Goal: Information Seeking & Learning: Learn about a topic

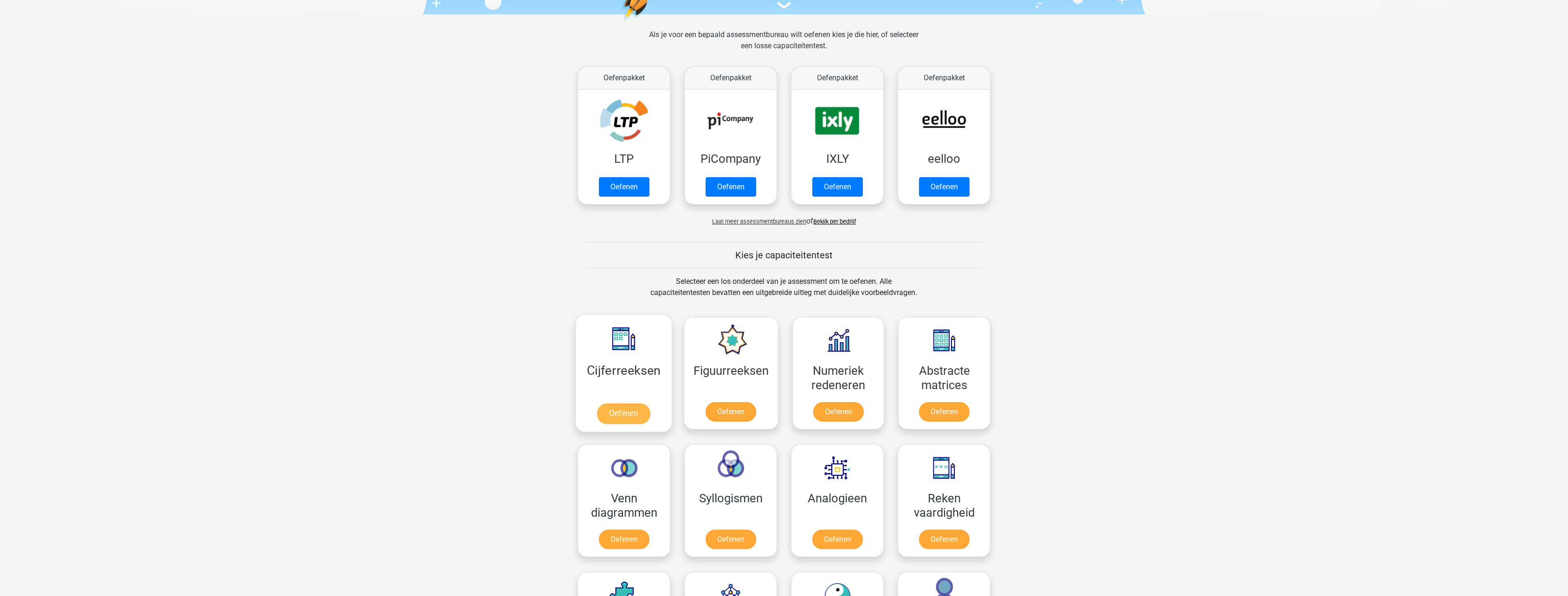
scroll to position [186, 0]
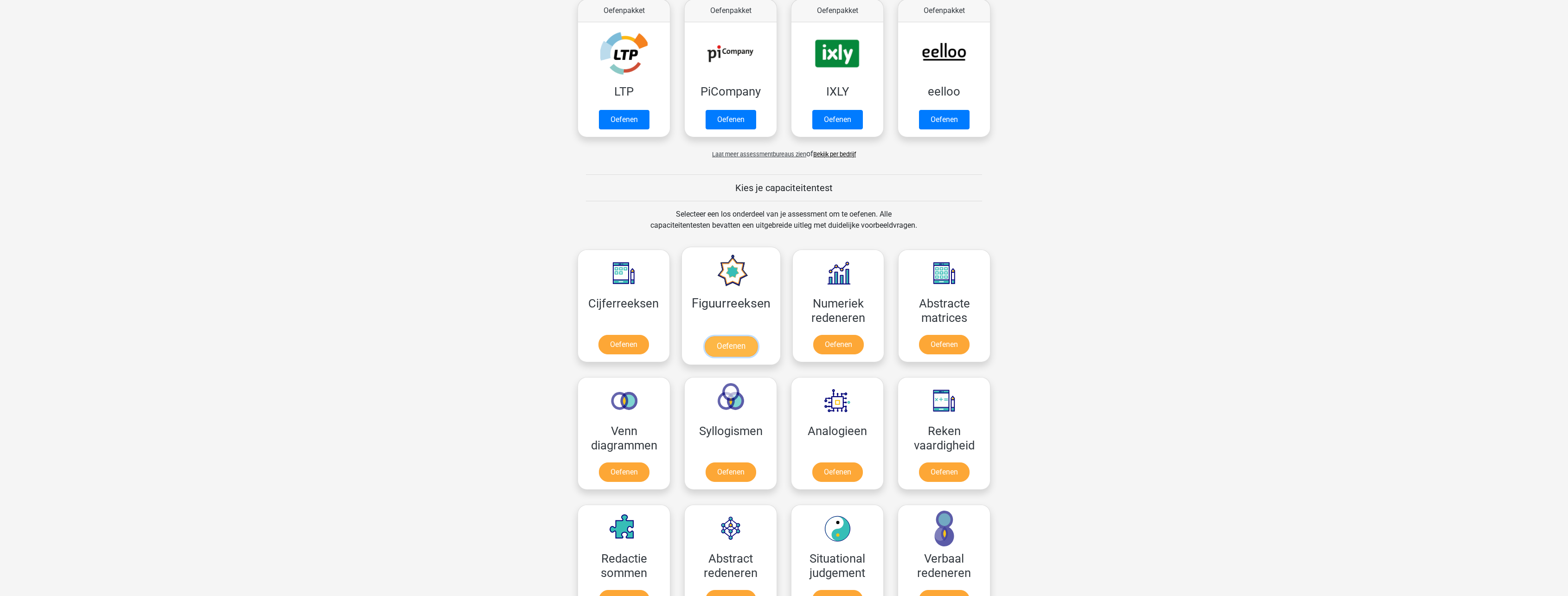
click at [744, 342] on link "Oefenen" at bounding box center [730, 347] width 53 height 20
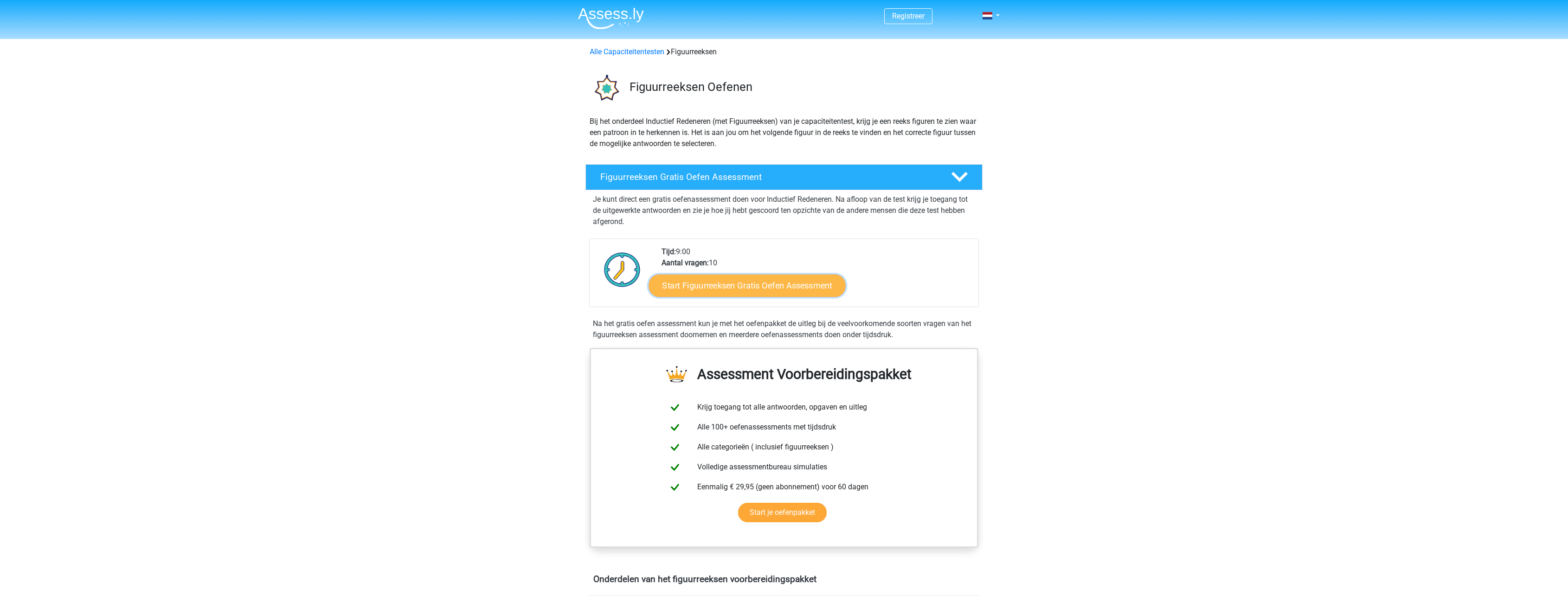
click at [769, 293] on link "Start Figuurreeksen Gratis Oefen Assessment" at bounding box center [747, 285] width 197 height 23
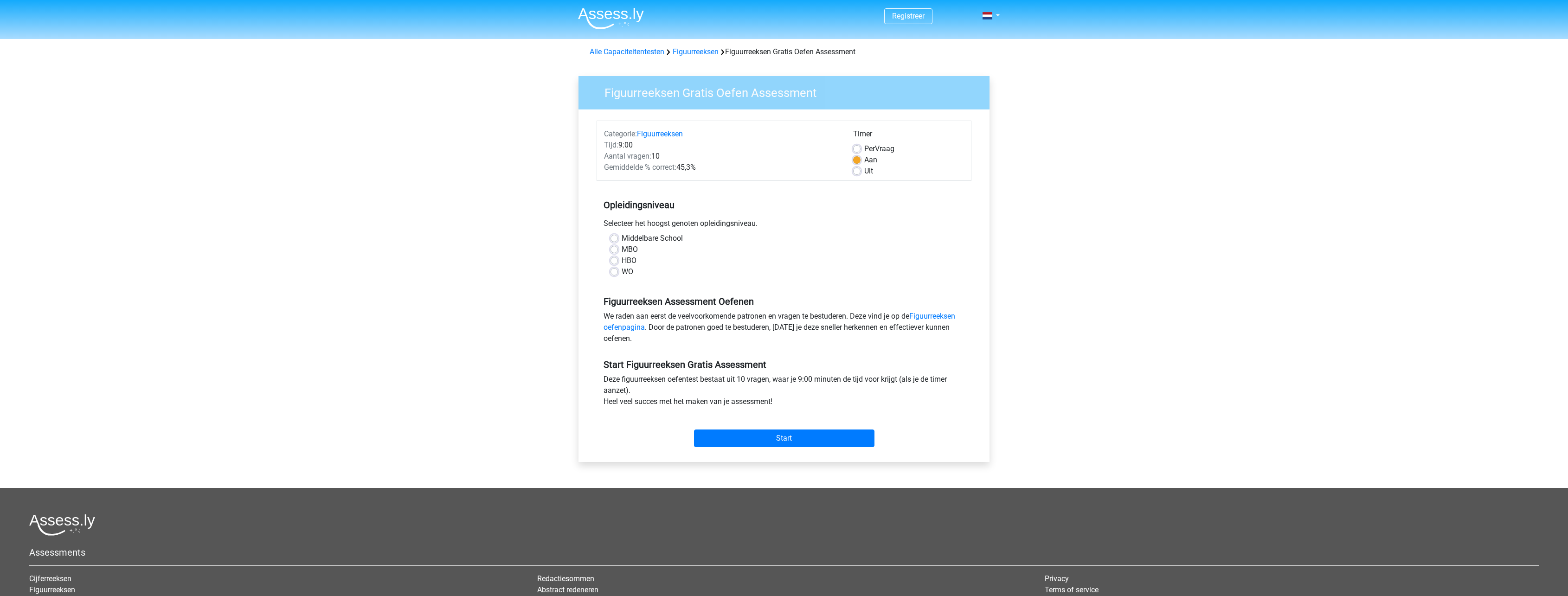
click at [622, 259] on label "HBO" at bounding box center [629, 260] width 15 height 11
click at [614, 259] on input "HBO" at bounding box center [614, 259] width 8 height 9
radio input "true"
click at [777, 434] on input "Start" at bounding box center [784, 438] width 180 height 18
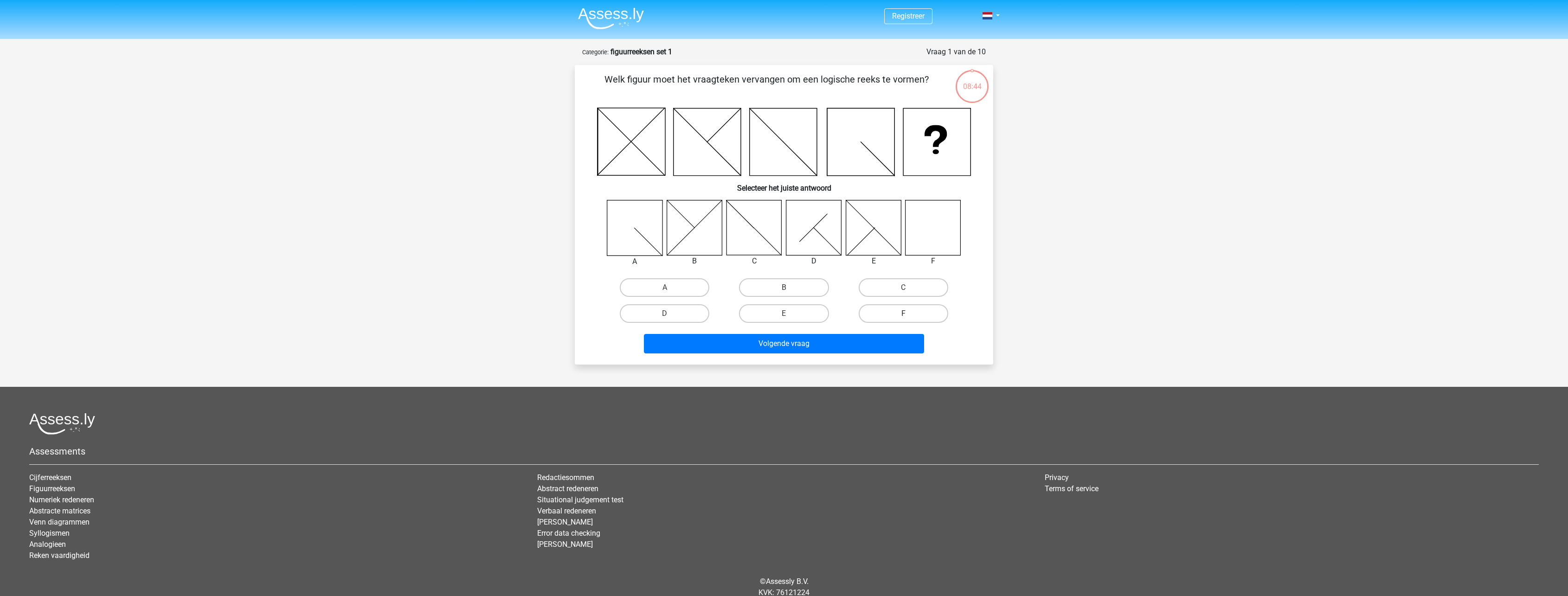
click at [916, 316] on label "F" at bounding box center [903, 313] width 90 height 18
click at [910, 316] on input "F" at bounding box center [905, 316] width 6 height 6
radio input "true"
click at [843, 352] on button "Volgende vraag" at bounding box center [784, 343] width 281 height 19
click at [697, 239] on icon at bounding box center [694, 228] width 55 height 55
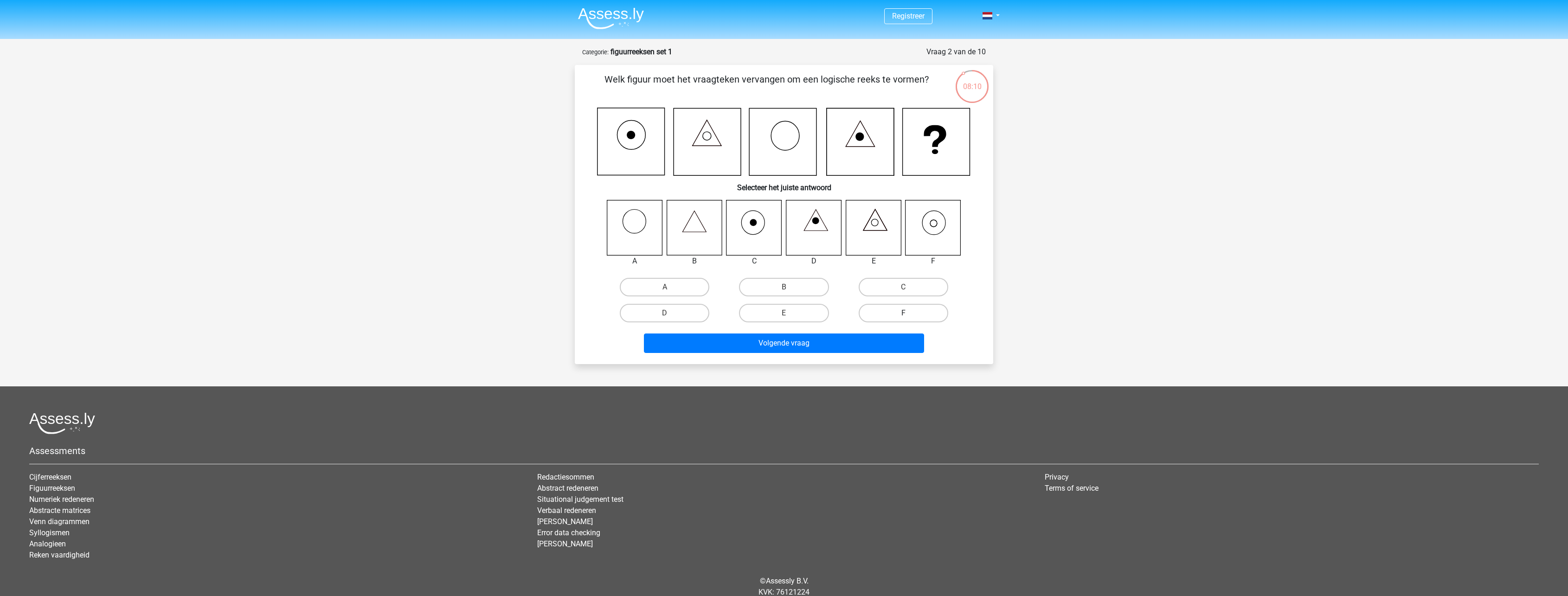
click at [915, 311] on label "F" at bounding box center [903, 313] width 90 height 18
click at [910, 313] on input "F" at bounding box center [905, 316] width 6 height 6
radio input "true"
click at [879, 348] on button "Volgende vraag" at bounding box center [784, 342] width 281 height 19
click at [757, 224] on icon at bounding box center [754, 228] width 55 height 55
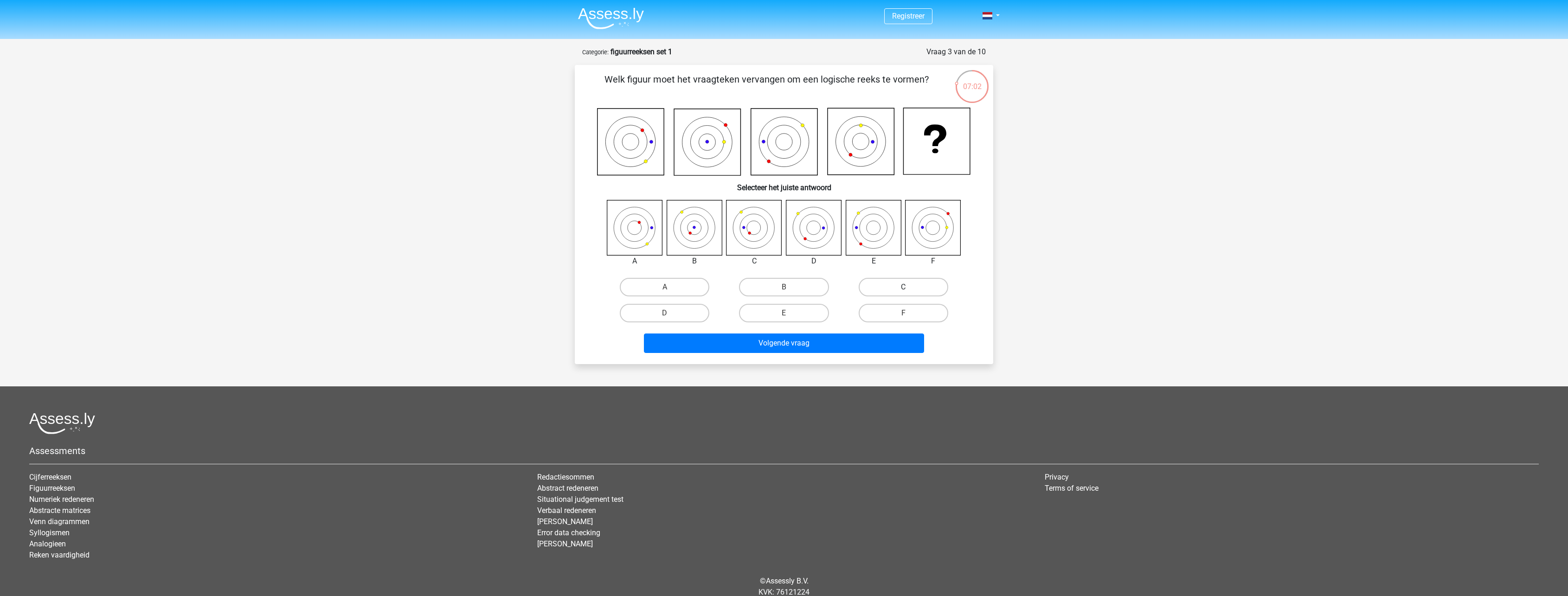
click at [898, 285] on label "C" at bounding box center [903, 287] width 90 height 18
click at [903, 287] on input "C" at bounding box center [905, 290] width 6 height 6
radio input "true"
click at [802, 352] on button "Volgende vraag" at bounding box center [784, 342] width 281 height 19
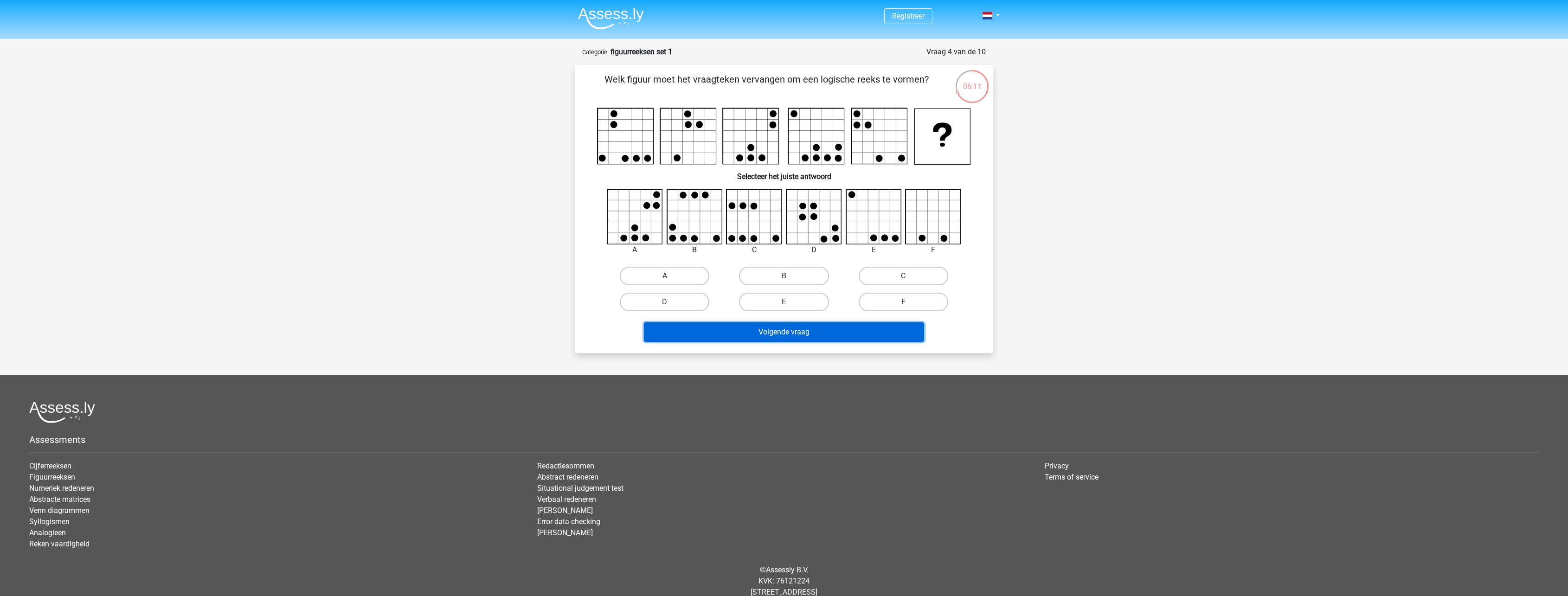
click at [801, 337] on button "Volgende vraag" at bounding box center [784, 331] width 281 height 19
click at [688, 278] on label "A" at bounding box center [664, 275] width 90 height 18
click at [671, 278] on input "A" at bounding box center [668, 279] width 6 height 6
radio input "true"
click at [734, 348] on div "Welk figuur moet het vraagteken vervangen om een logische reeks te vormen?" at bounding box center [784, 209] width 419 height 288
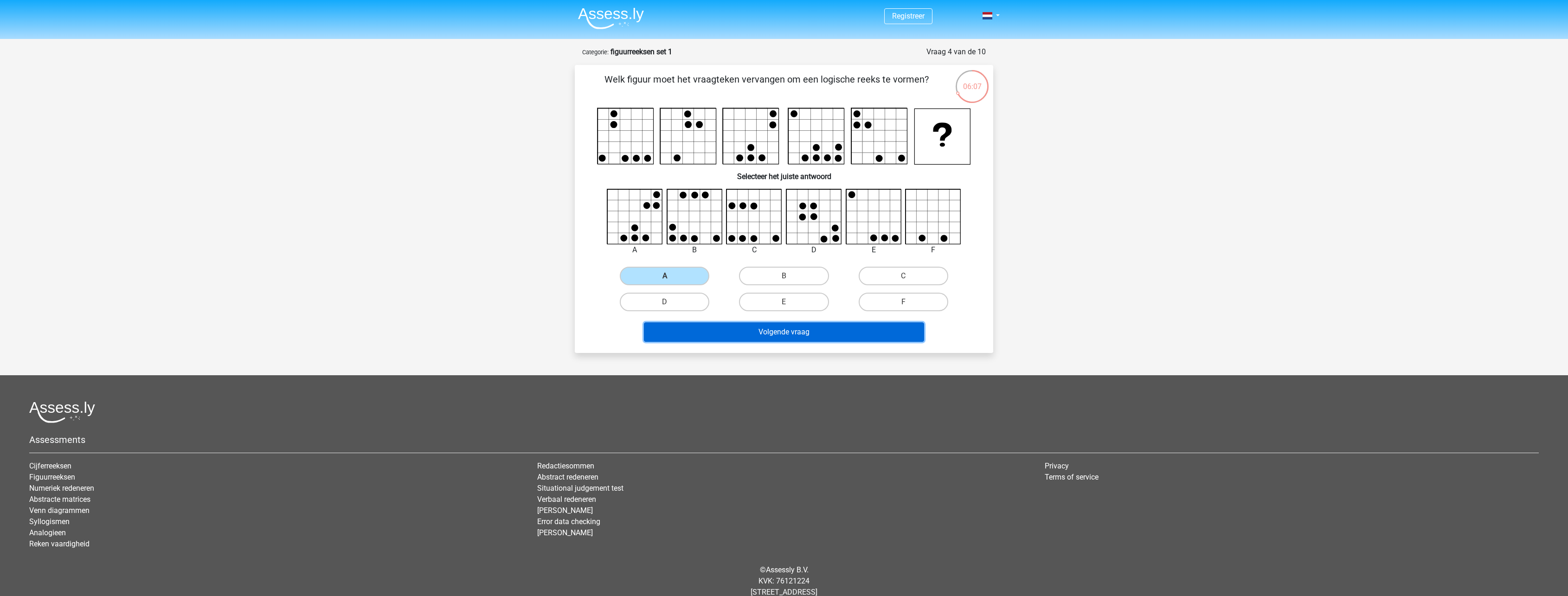
click at [741, 337] on button "Volgende vraag" at bounding box center [784, 331] width 281 height 19
click at [677, 282] on label "A" at bounding box center [664, 275] width 90 height 18
click at [671, 282] on input "A" at bounding box center [668, 279] width 6 height 6
click at [787, 325] on button "Volgende vraag" at bounding box center [784, 331] width 281 height 19
click at [695, 274] on label "A" at bounding box center [664, 275] width 90 height 18
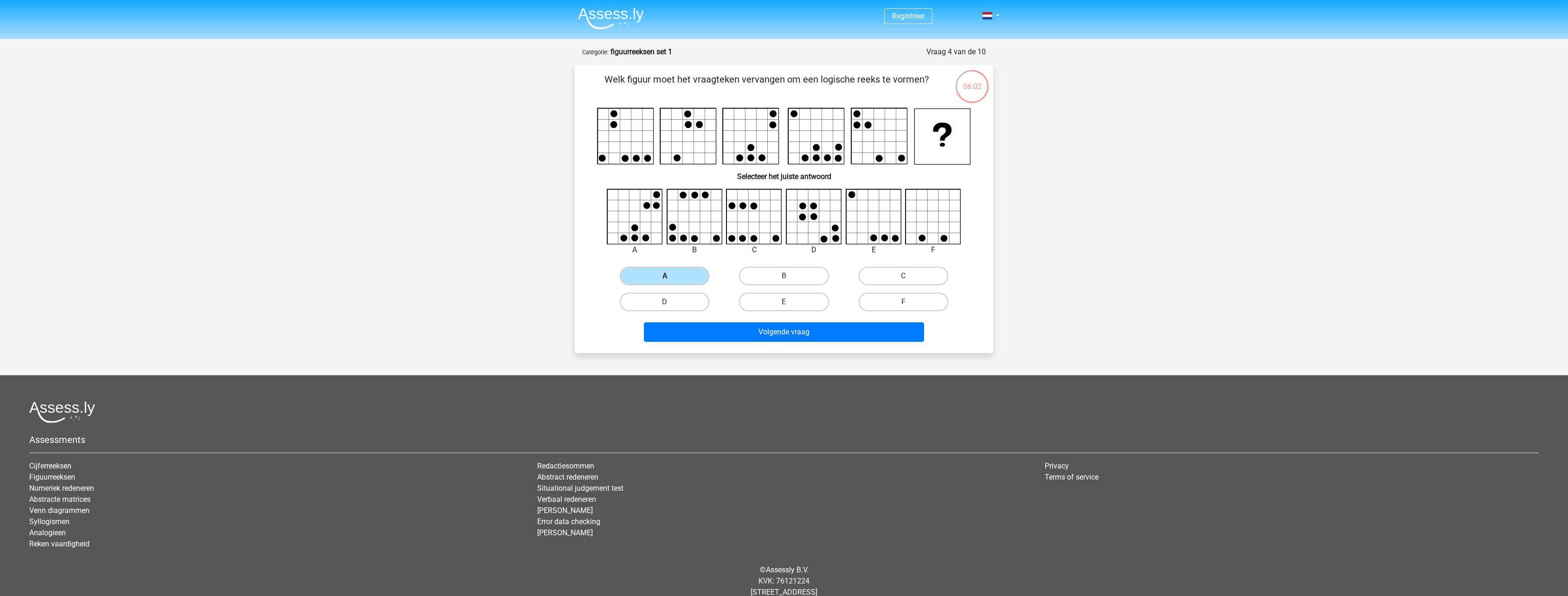
click at [671, 276] on input "A" at bounding box center [668, 279] width 6 height 6
click at [806, 278] on label "B" at bounding box center [783, 275] width 90 height 18
click at [790, 278] on input "B" at bounding box center [787, 279] width 6 height 6
radio input "true"
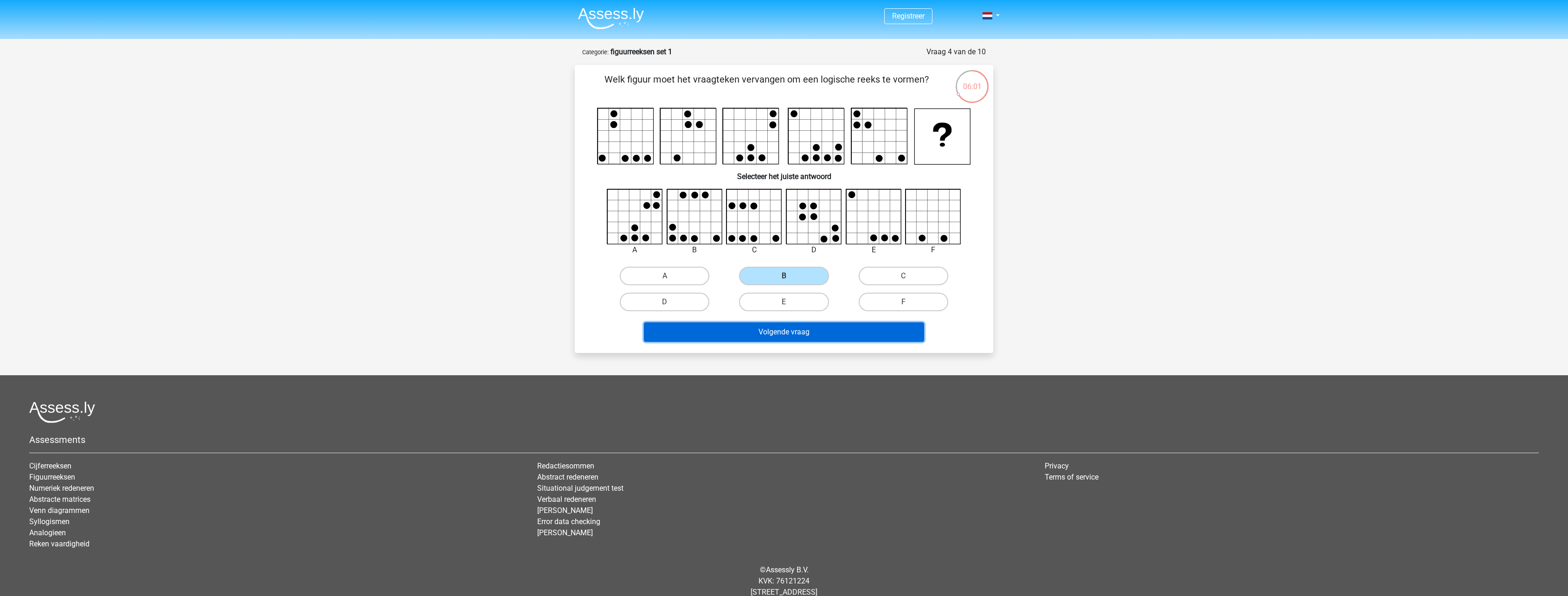
click at [794, 324] on button "Volgende vraag" at bounding box center [784, 331] width 281 height 19
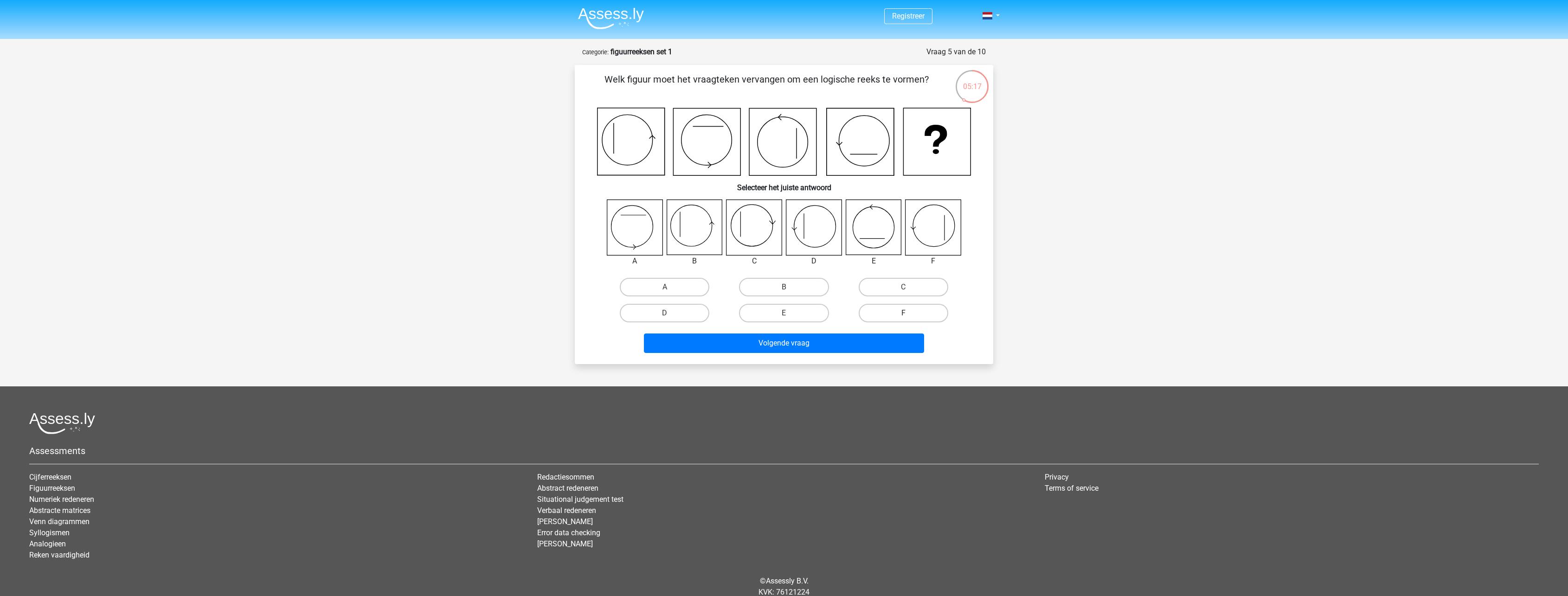
click at [888, 313] on label "F" at bounding box center [903, 313] width 90 height 18
click at [903, 313] on input "F" at bounding box center [905, 316] width 6 height 6
radio input "true"
click at [859, 358] on div "Welk figuur moet het vraagteken vervangen om een logische reeks te vormen? Sele…" at bounding box center [784, 214] width 419 height 299
click at [821, 346] on button "Volgende vraag" at bounding box center [784, 342] width 281 height 19
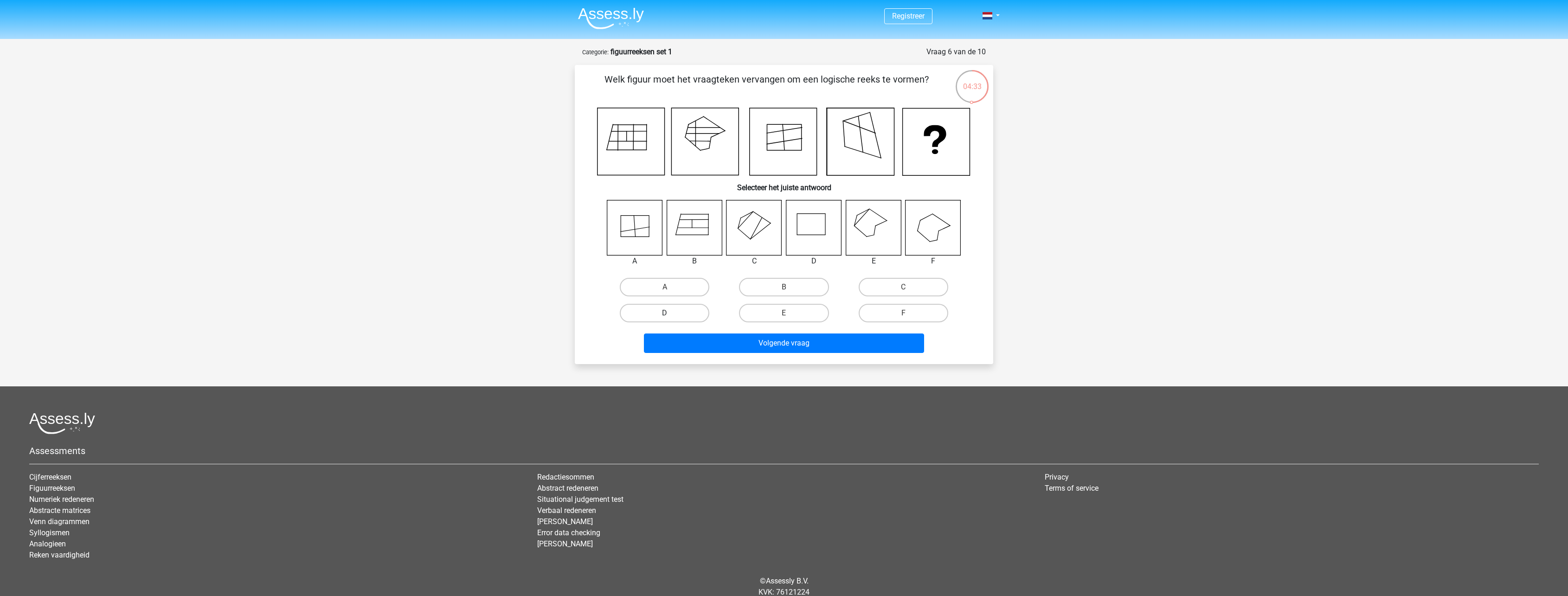
click at [679, 311] on label "D" at bounding box center [664, 313] width 90 height 18
click at [671, 313] on input "D" at bounding box center [668, 316] width 6 height 6
radio input "true"
click at [792, 338] on button "Volgende vraag" at bounding box center [784, 342] width 281 height 19
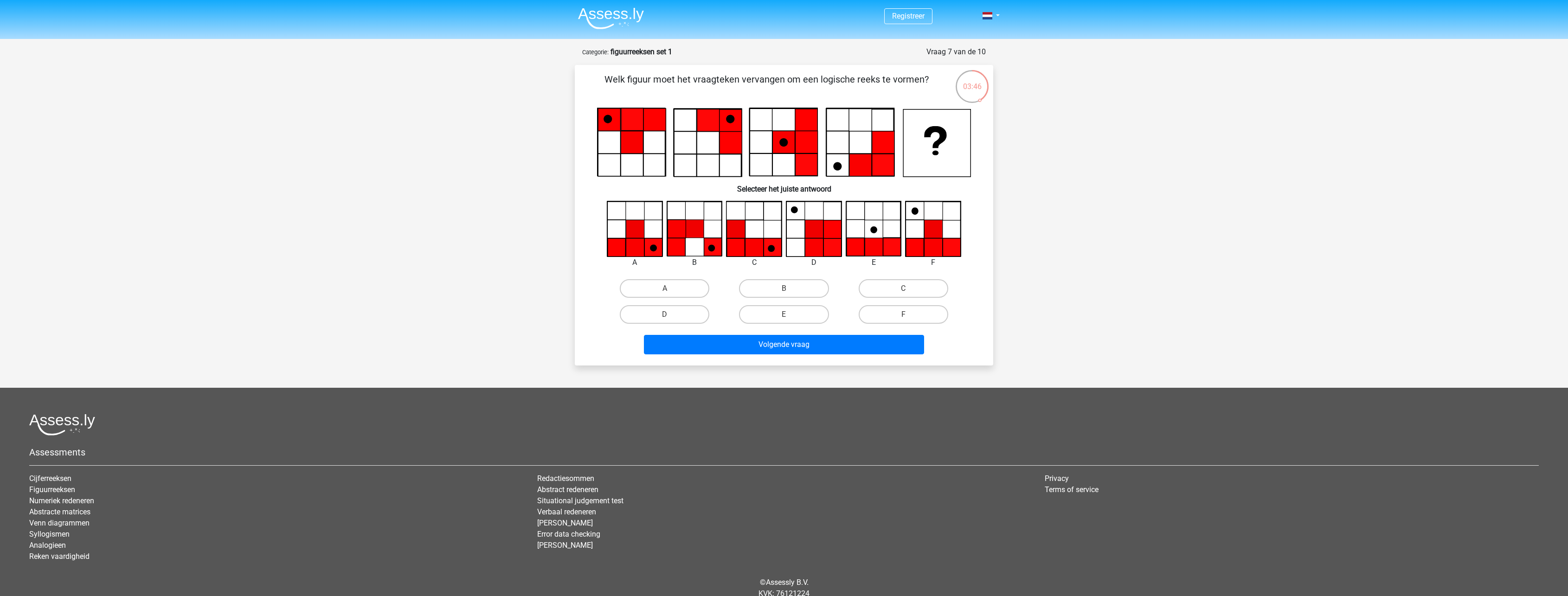
click at [869, 231] on icon at bounding box center [873, 229] width 54 height 54
click at [639, 243] on icon at bounding box center [635, 248] width 18 height 18
click at [674, 289] on label "A" at bounding box center [664, 288] width 90 height 18
click at [671, 289] on input "A" at bounding box center [668, 290] width 6 height 6
radio input "true"
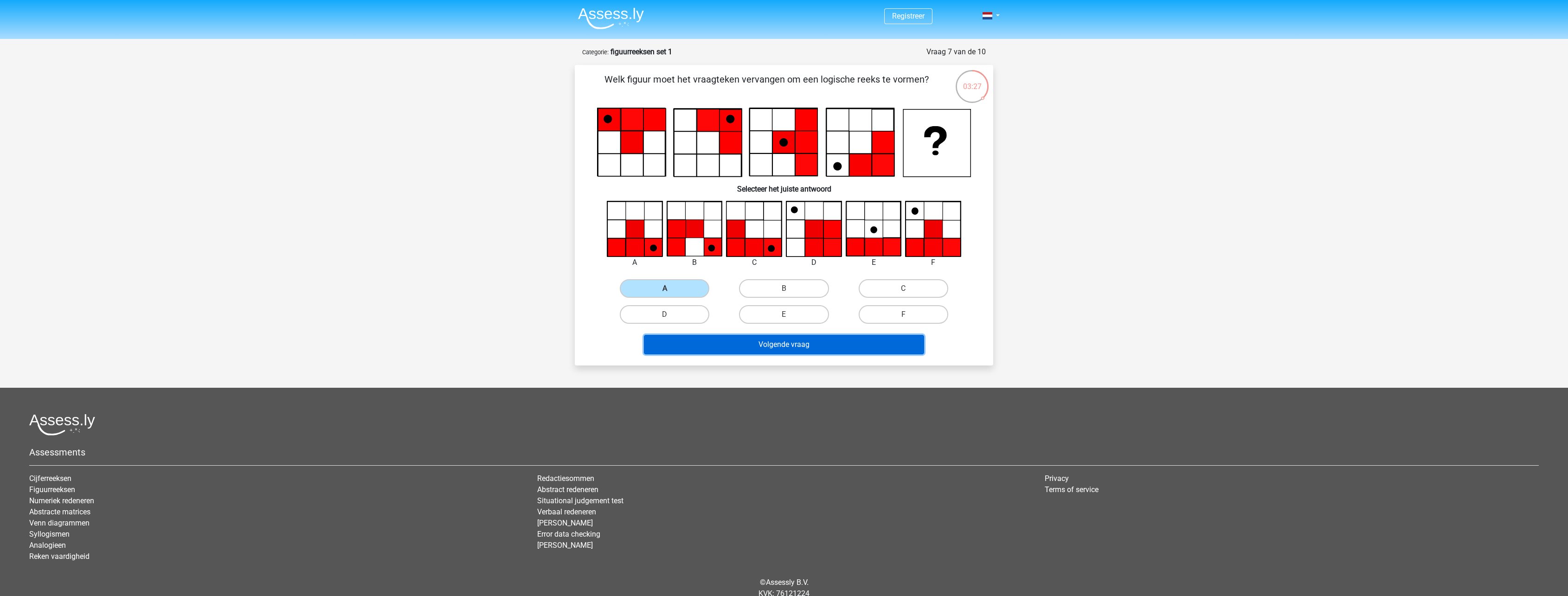
click at [812, 354] on button "Volgende vraag" at bounding box center [784, 344] width 281 height 19
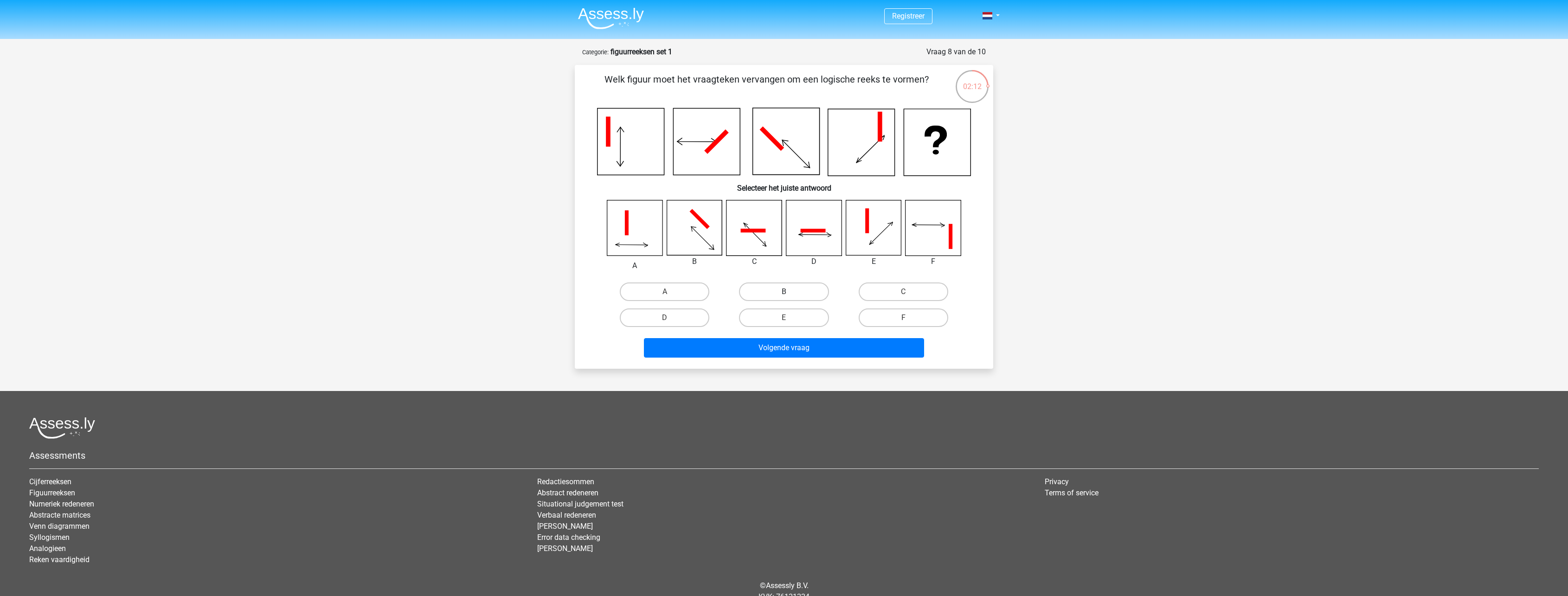
click at [820, 285] on label "B" at bounding box center [783, 291] width 90 height 18
click at [790, 291] on input "B" at bounding box center [787, 294] width 6 height 6
radio input "true"
click at [818, 347] on button "Volgende vraag" at bounding box center [784, 347] width 281 height 19
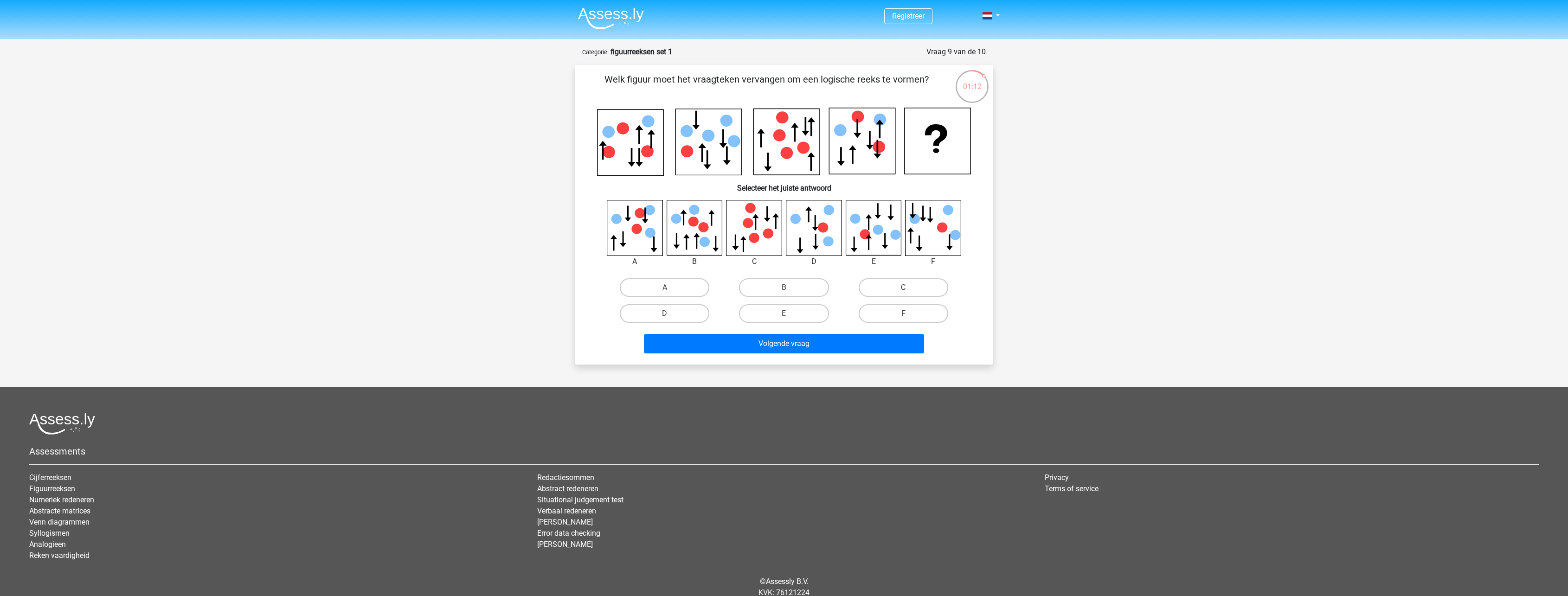
click at [872, 290] on label "C" at bounding box center [903, 287] width 90 height 18
click at [903, 290] on input "C" at bounding box center [905, 290] width 6 height 6
radio input "true"
click at [833, 356] on div "Volgende vraag" at bounding box center [784, 346] width 358 height 23
click at [825, 348] on button "Volgende vraag" at bounding box center [784, 343] width 281 height 19
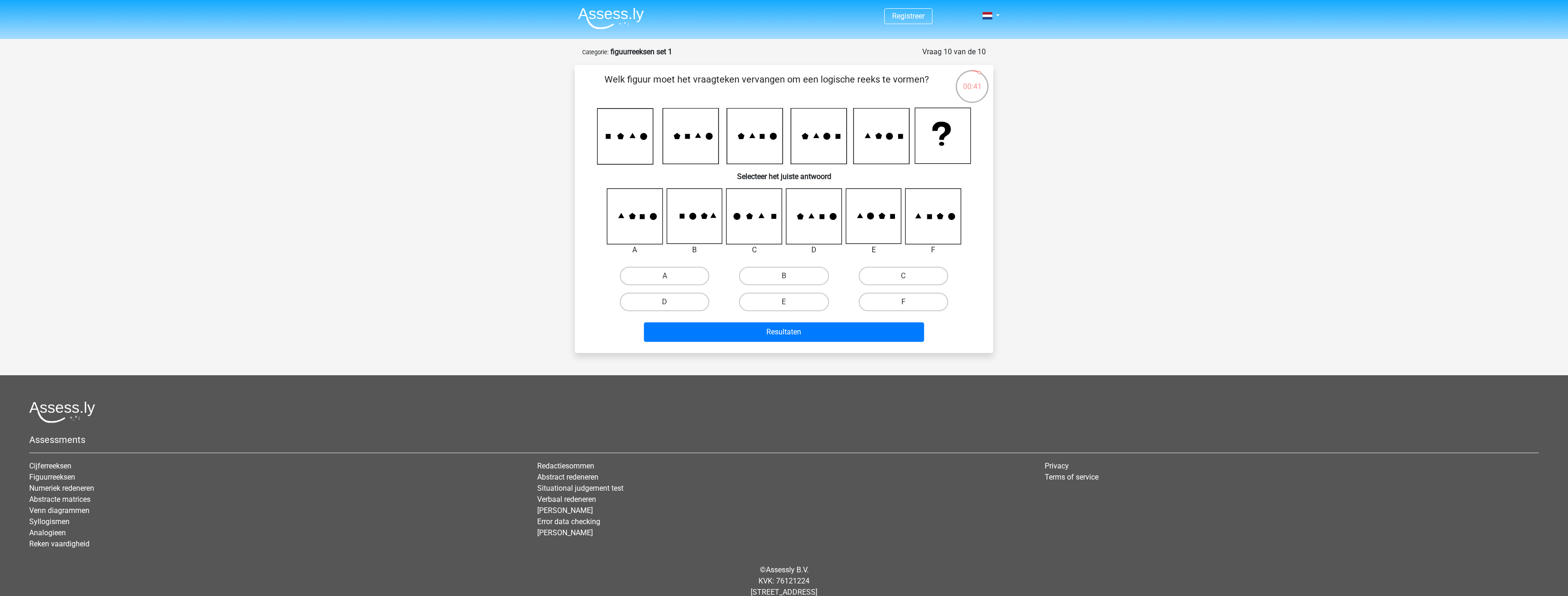
click at [885, 223] on icon at bounding box center [874, 216] width 55 height 55
click at [817, 300] on label "E" at bounding box center [783, 301] width 90 height 18
click at [790, 302] on input "E" at bounding box center [787, 305] width 6 height 6
radio input "true"
click at [792, 337] on button "Resultaten" at bounding box center [784, 331] width 281 height 19
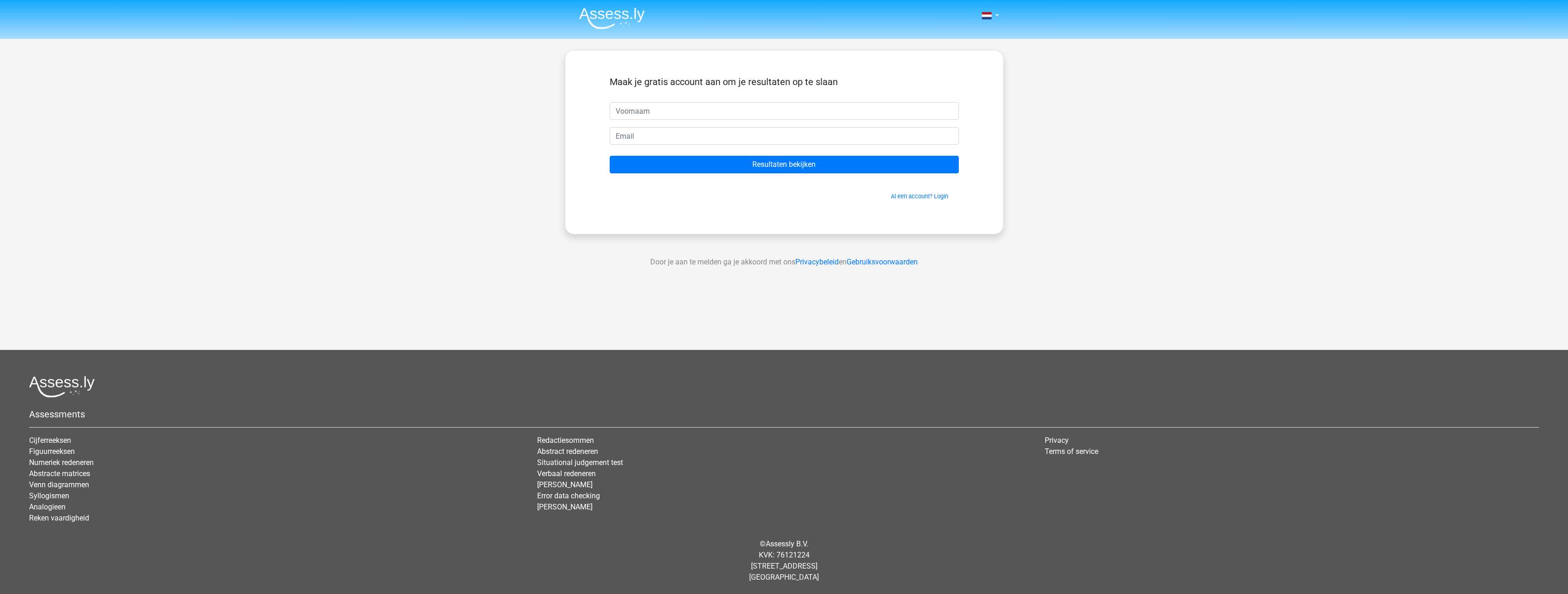
click at [721, 109] on input "text" at bounding box center [784, 110] width 349 height 18
type input "Kevin"
click at [704, 133] on input "email" at bounding box center [784, 135] width 349 height 18
type input "kevinv123131@gmail.com"
click at [761, 155] on form "Maak je gratis account aan om je resultaten op te slaan Kevin kevinv123131@gmai…" at bounding box center [784, 138] width 349 height 124
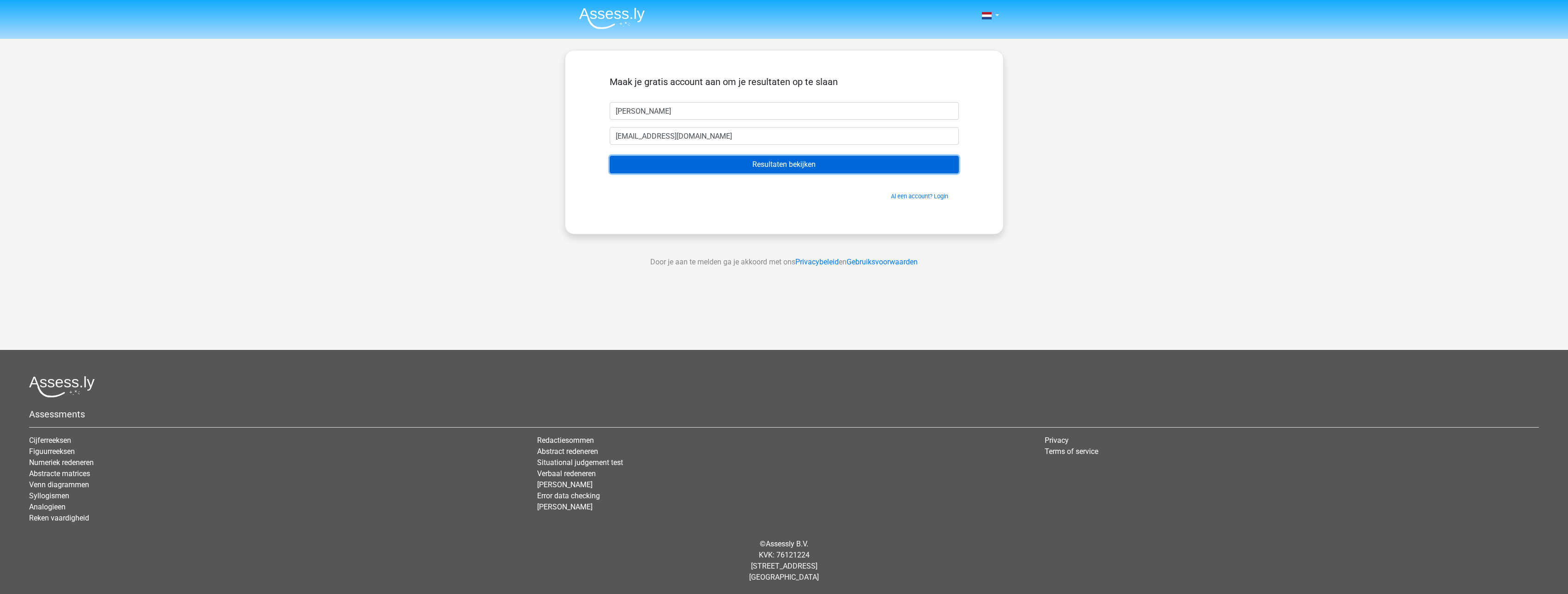
click at [764, 166] on input "Resultaten bekijken" at bounding box center [784, 164] width 349 height 18
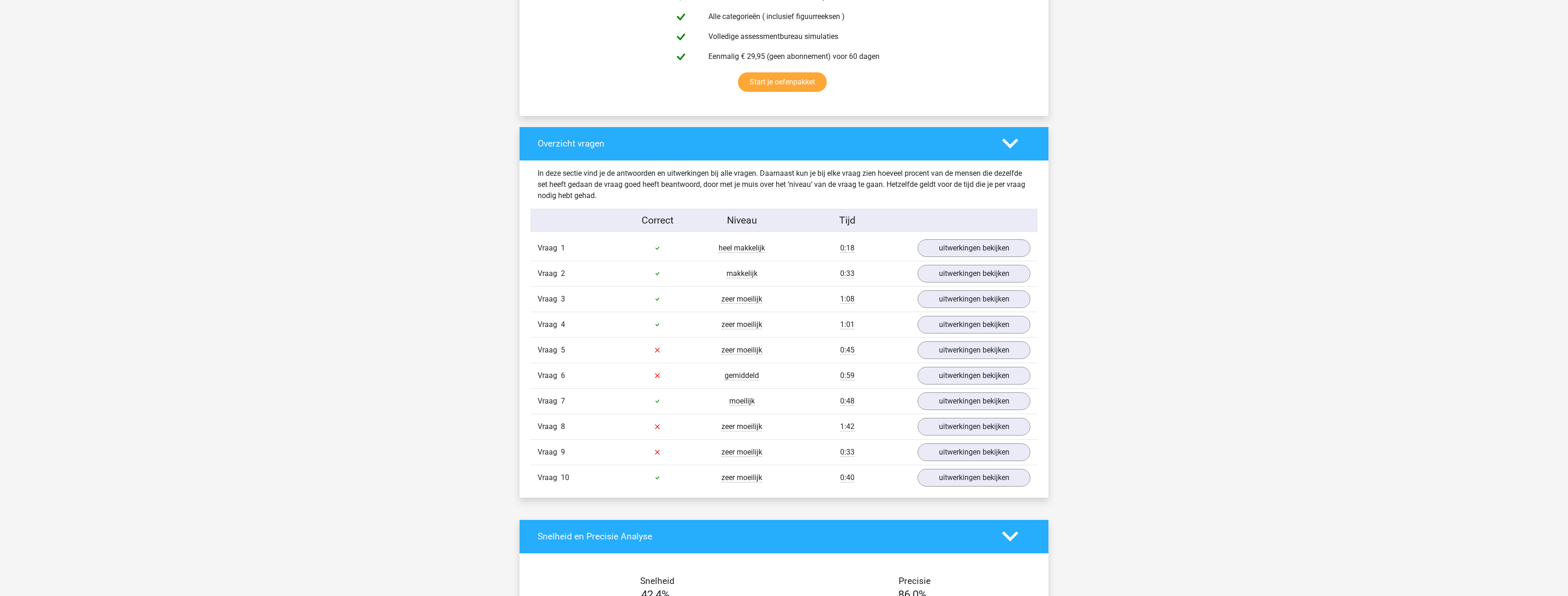
scroll to position [603, 0]
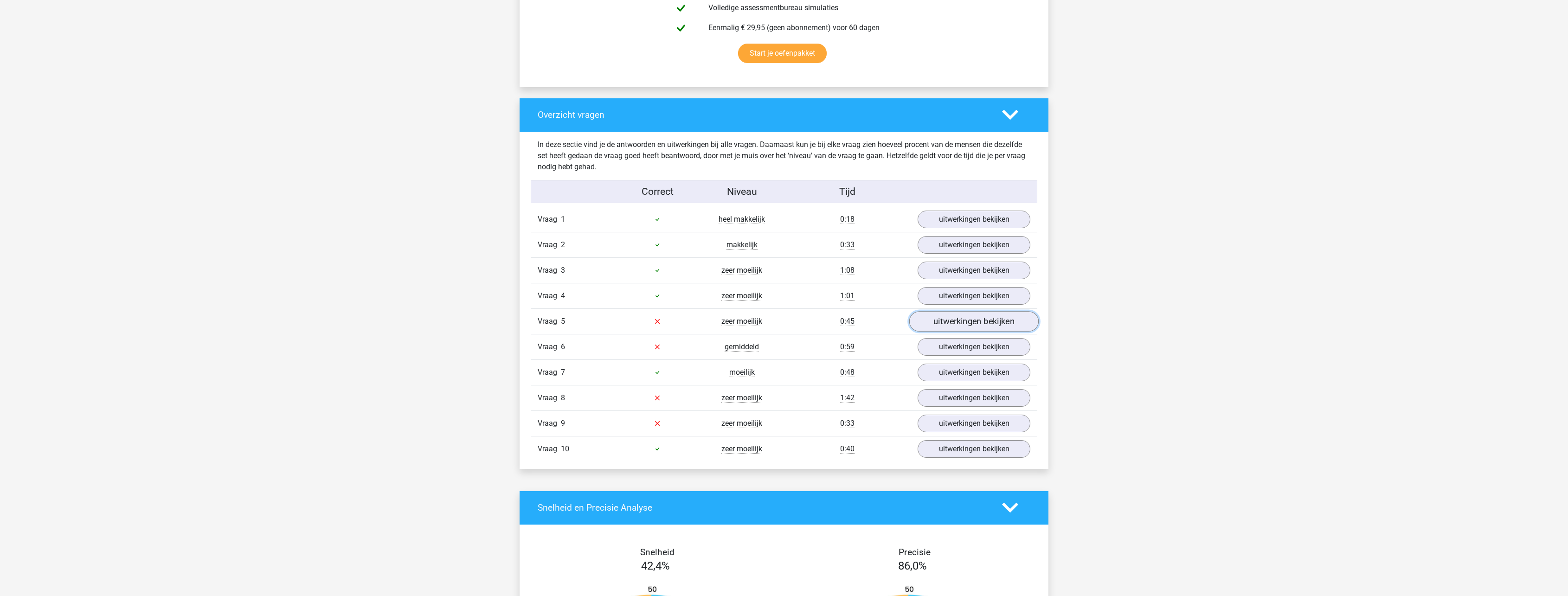
click at [946, 322] on link "uitwerkingen bekijken" at bounding box center [974, 321] width 130 height 20
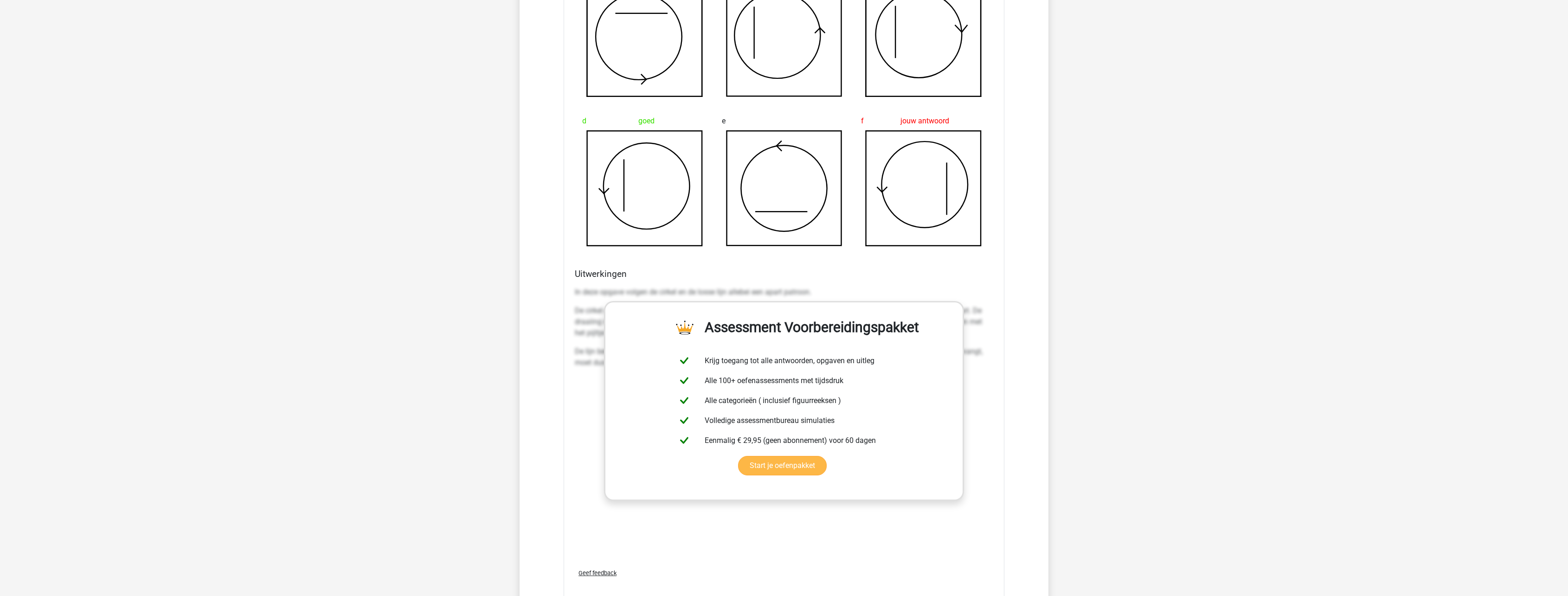
scroll to position [1112, 0]
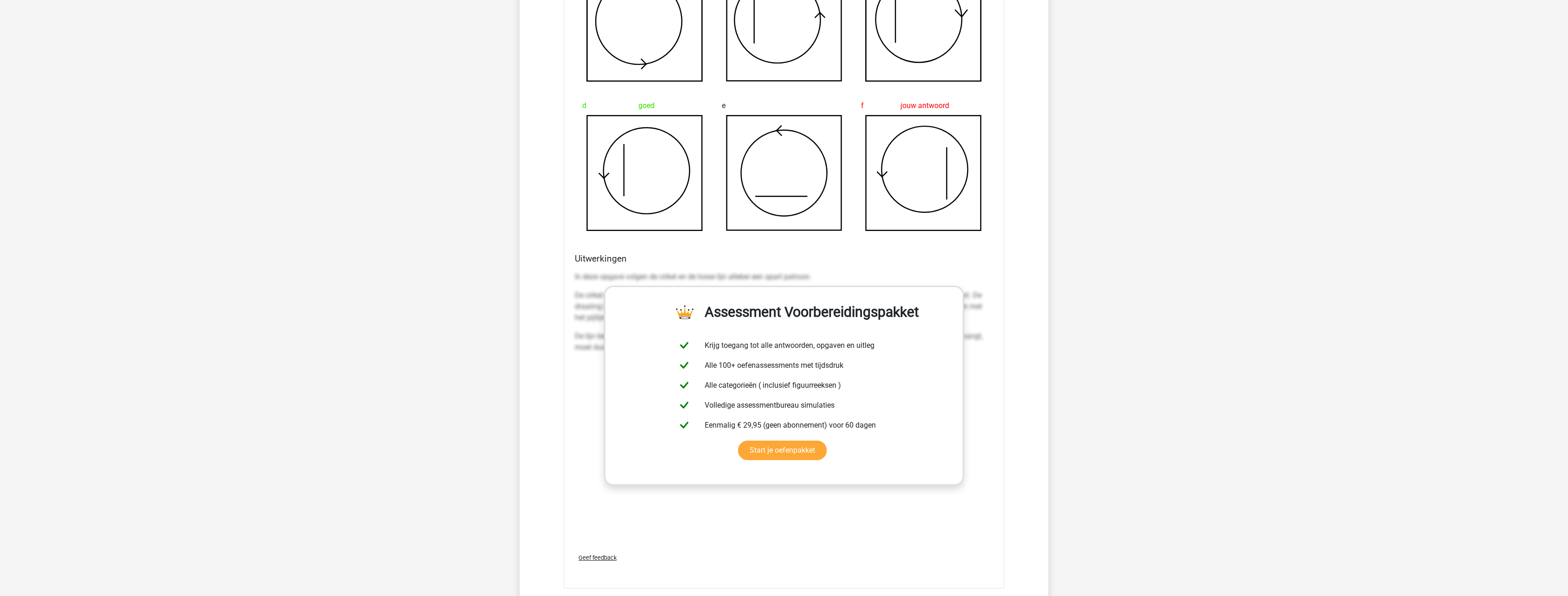
click at [594, 286] on div "In deze opgave volgen de cirkel en de losse lijn allebei een apart patroon. De …" at bounding box center [784, 316] width 419 height 96
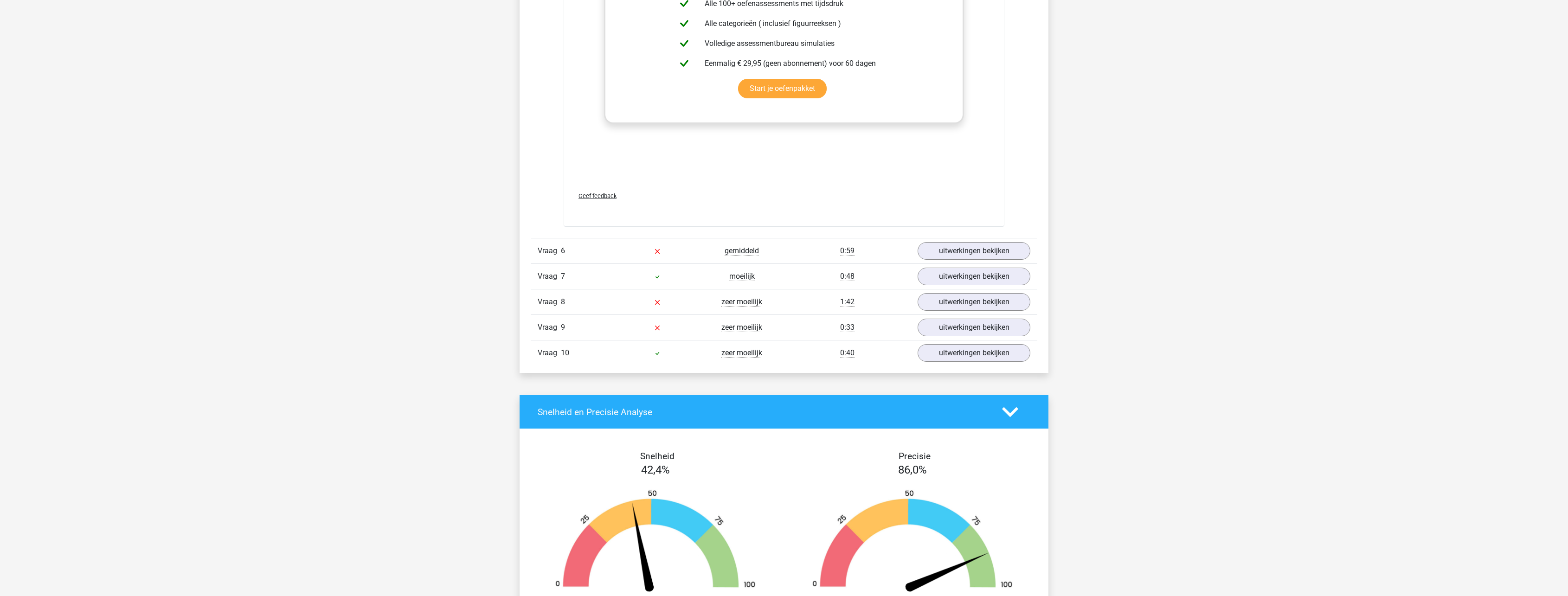
scroll to position [1483, 0]
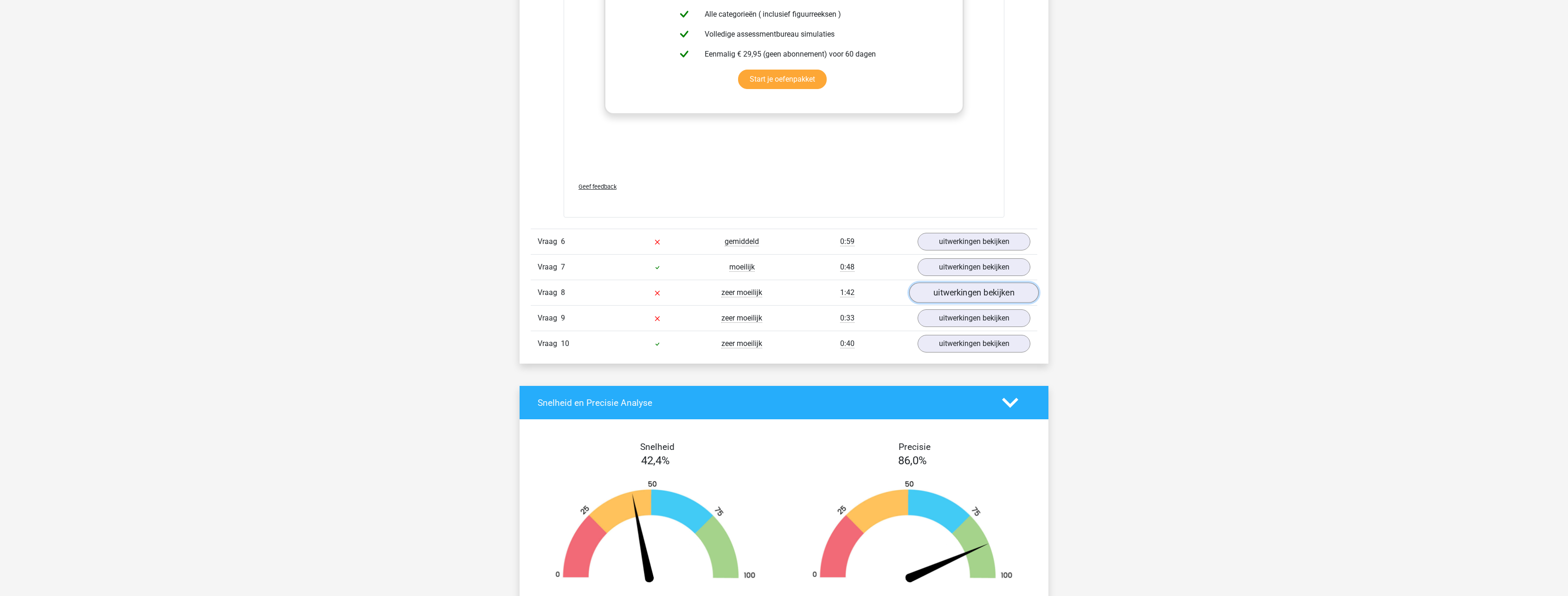
click at [993, 287] on link "uitwerkingen bekijken" at bounding box center [974, 293] width 130 height 20
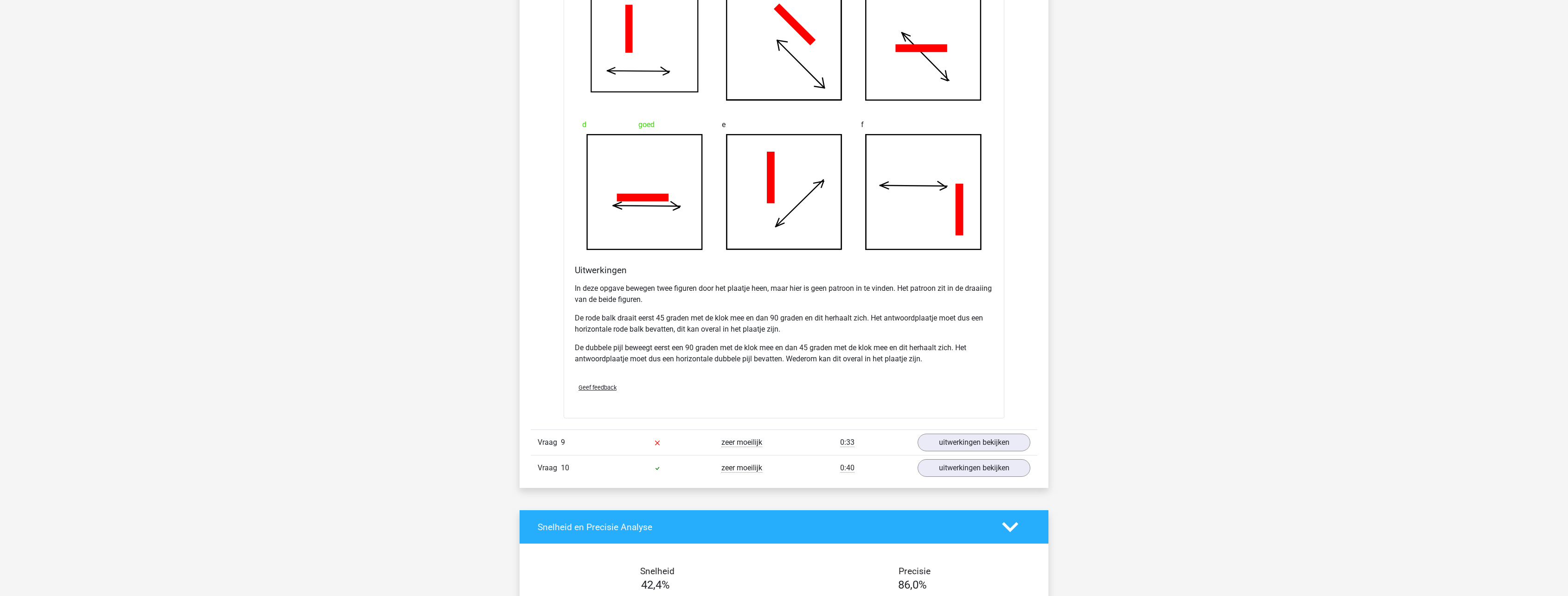
scroll to position [1947, 0]
click at [930, 442] on link "uitwerkingen bekijken" at bounding box center [974, 442] width 130 height 20
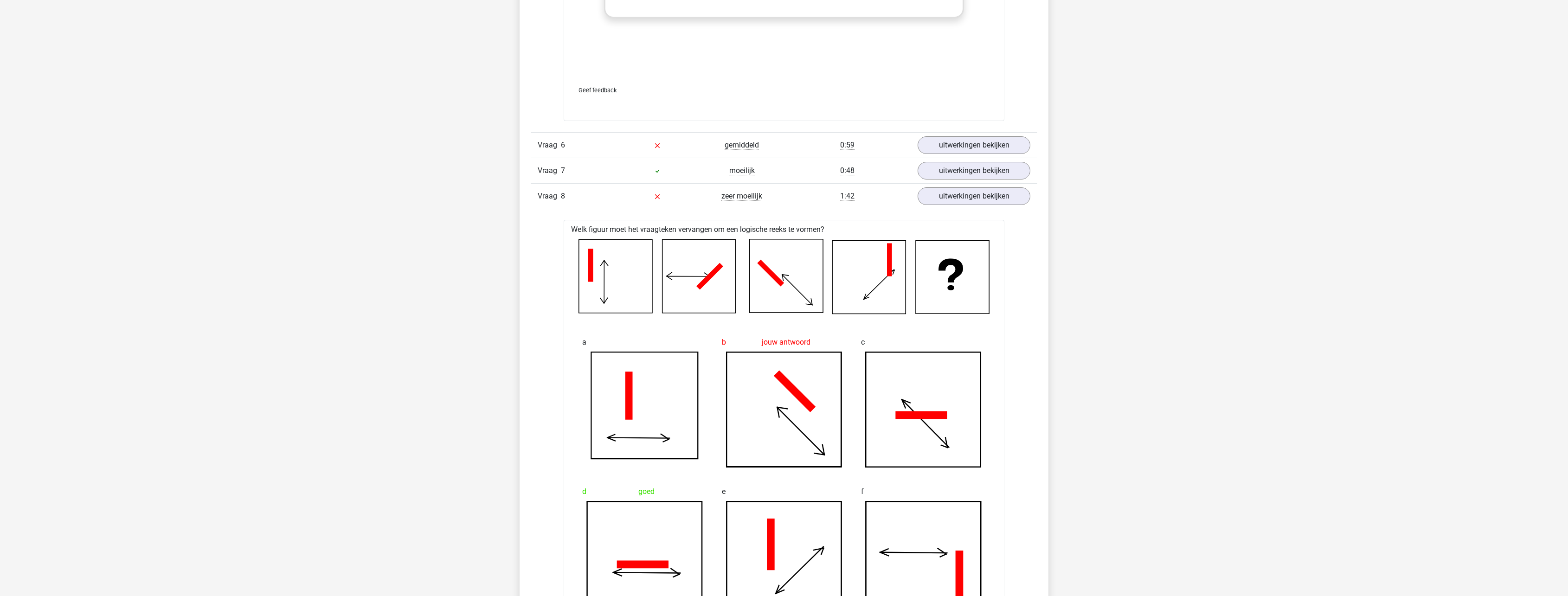
scroll to position [1576, 0]
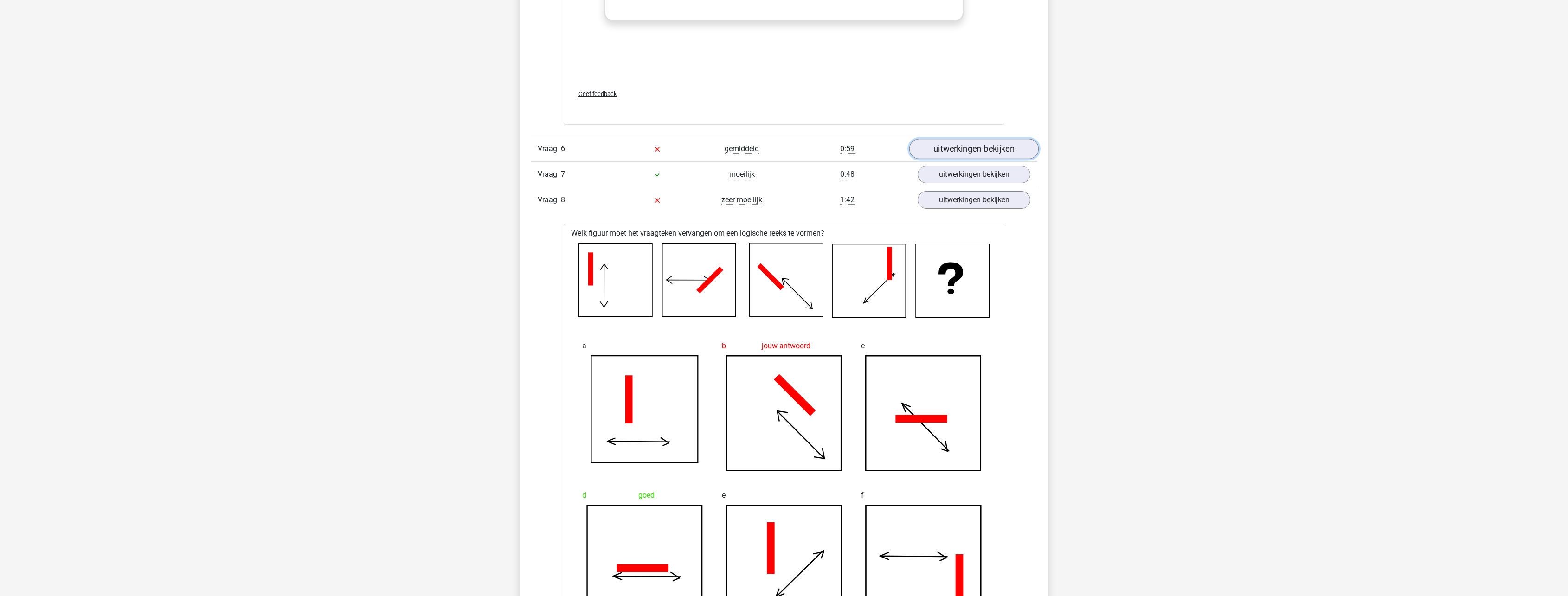
click at [983, 152] on link "uitwerkingen bekijken" at bounding box center [974, 149] width 130 height 20
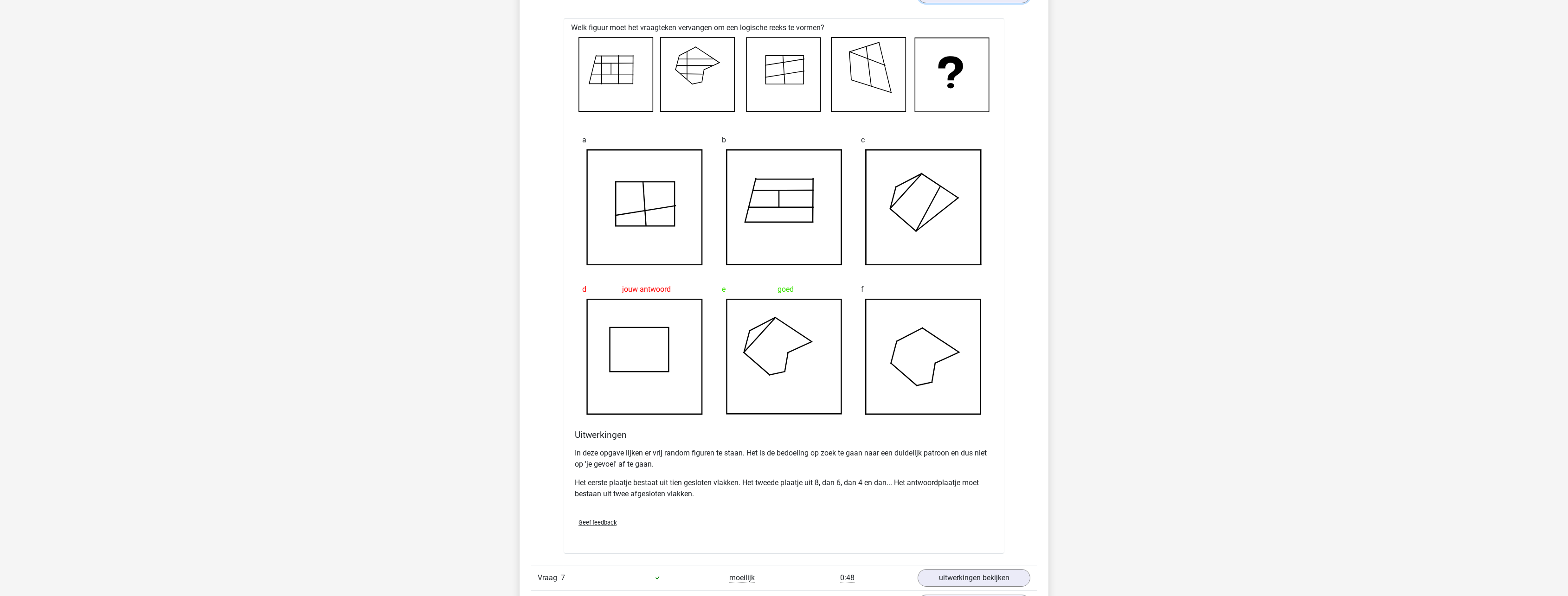
scroll to position [1715, 0]
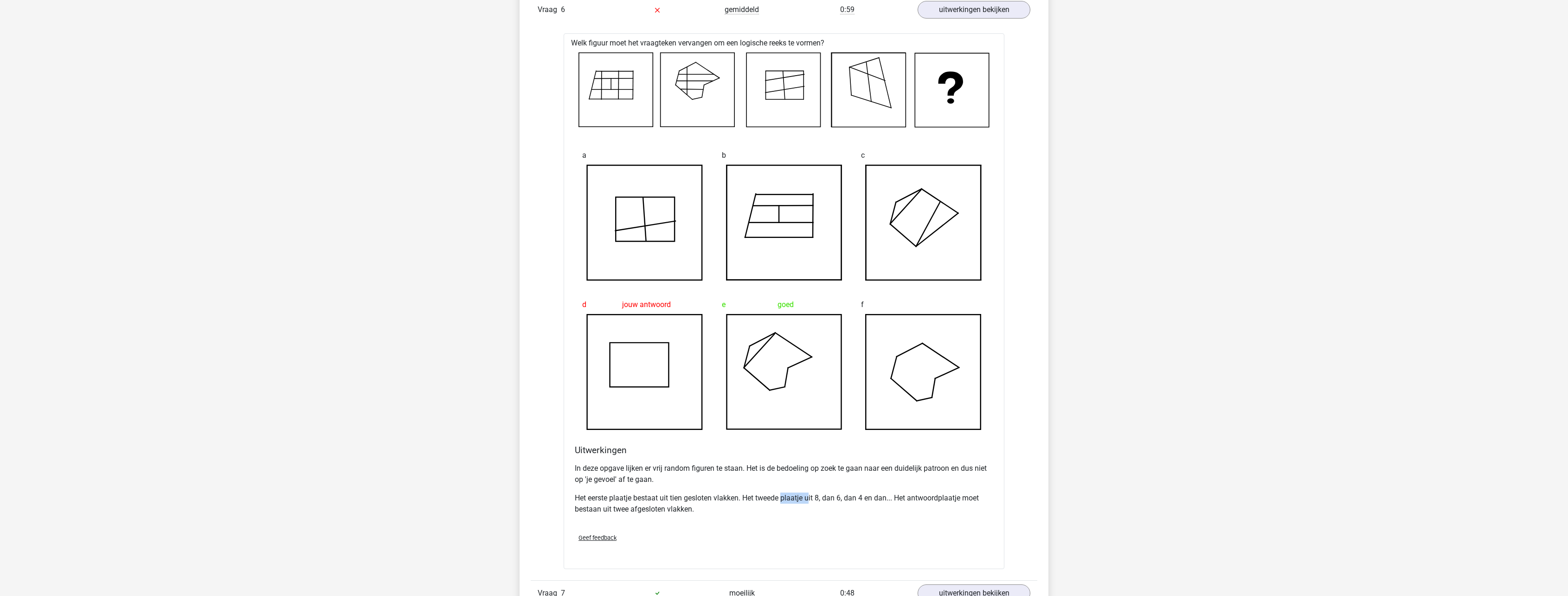
drag, startPoint x: 785, startPoint y: 497, endPoint x: 811, endPoint y: 501, distance: 26.3
click at [811, 501] on p "Het eerste plaatje bestaat uit tien gesloten vlakken. Het tweede plaatje uit 8,…" at bounding box center [784, 503] width 419 height 23
click at [771, 501] on p "Het eerste plaatje bestaat uit tien gesloten vlakken. Het tweede plaatje uit 8,…" at bounding box center [784, 503] width 419 height 23
drag, startPoint x: 779, startPoint y: 501, endPoint x: 826, endPoint y: 497, distance: 47.2
click at [826, 497] on p "Het eerste plaatje bestaat uit tien gesloten vlakken. Het tweede plaatje uit 8,…" at bounding box center [784, 503] width 419 height 23
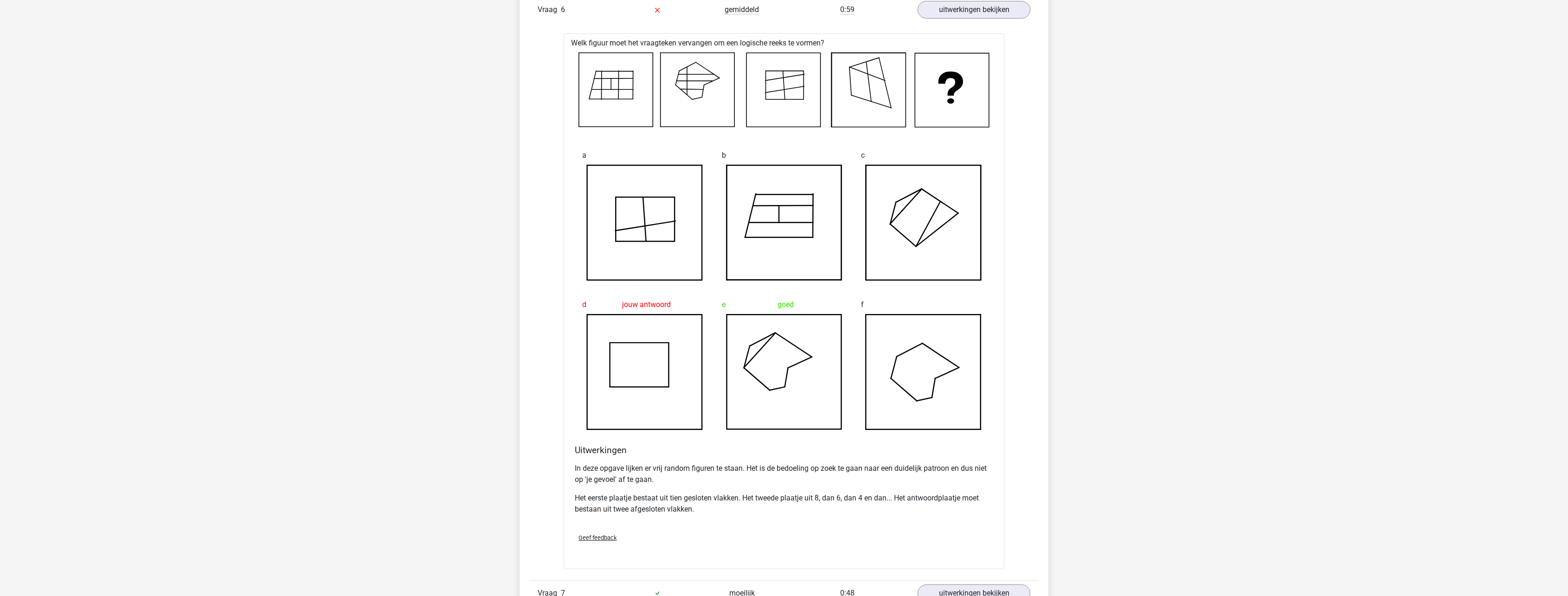
click at [714, 502] on p "Het eerste plaatje bestaat uit tien gesloten vlakken. Het tweede plaatje uit 8,…" at bounding box center [784, 503] width 419 height 23
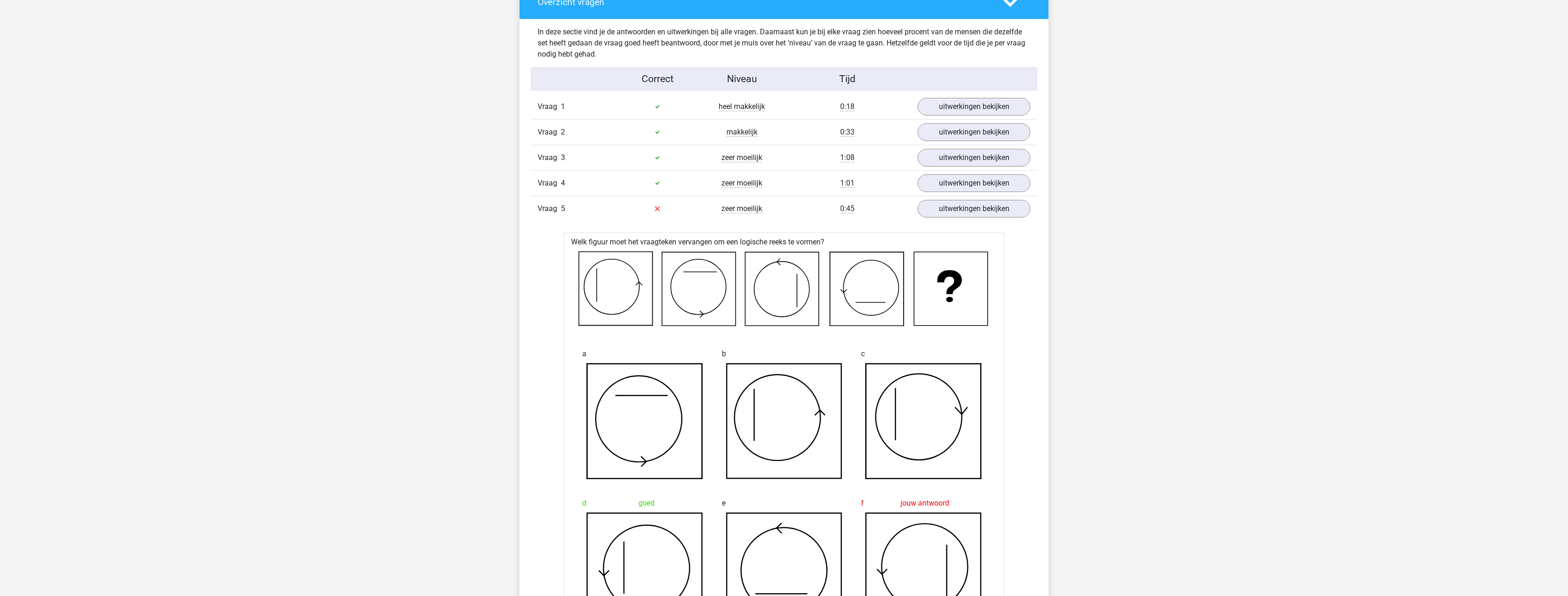
scroll to position [696, 0]
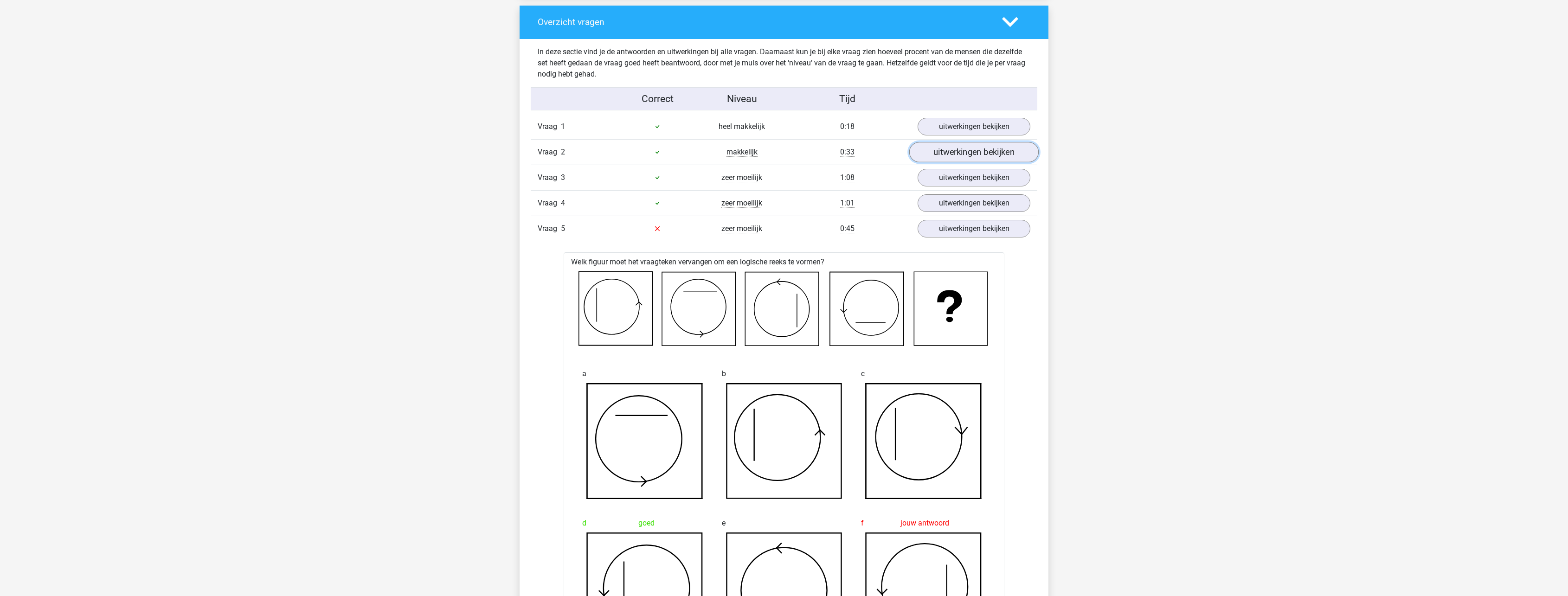
click at [1008, 148] on link "uitwerkingen bekijken" at bounding box center [974, 152] width 130 height 20
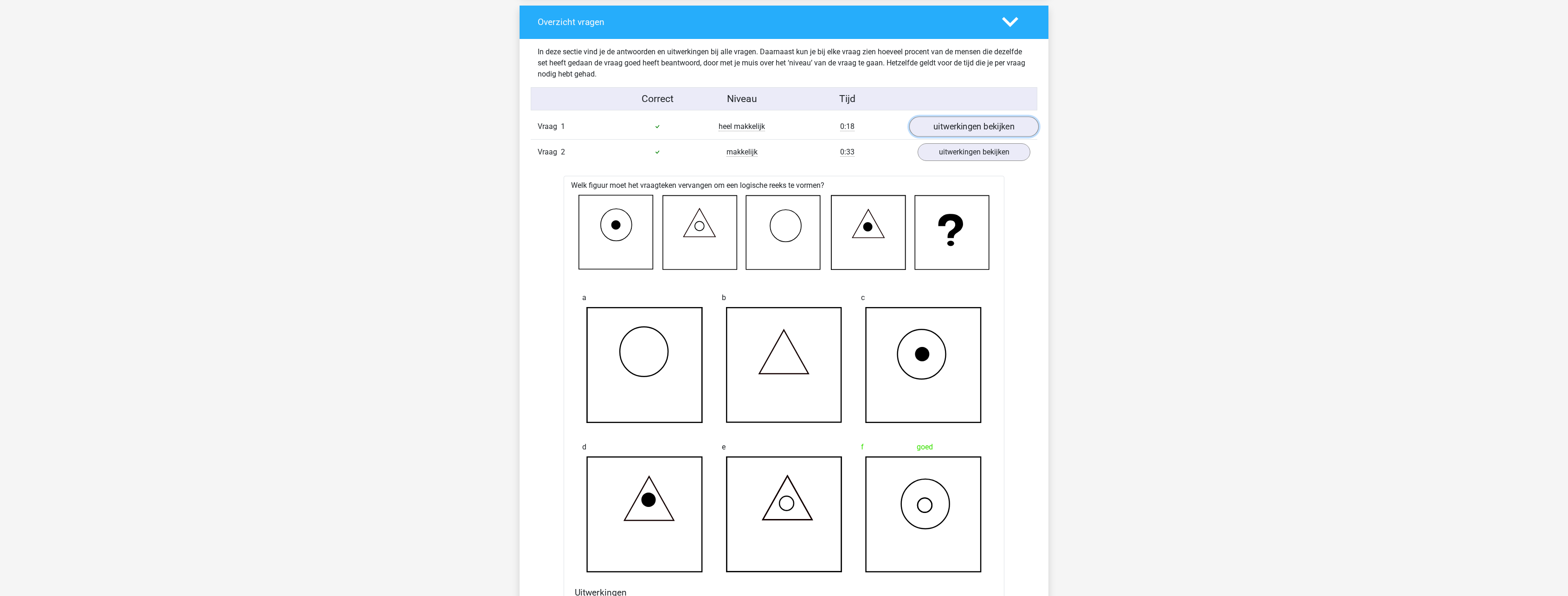
click at [1011, 127] on link "uitwerkingen bekijken" at bounding box center [974, 126] width 130 height 20
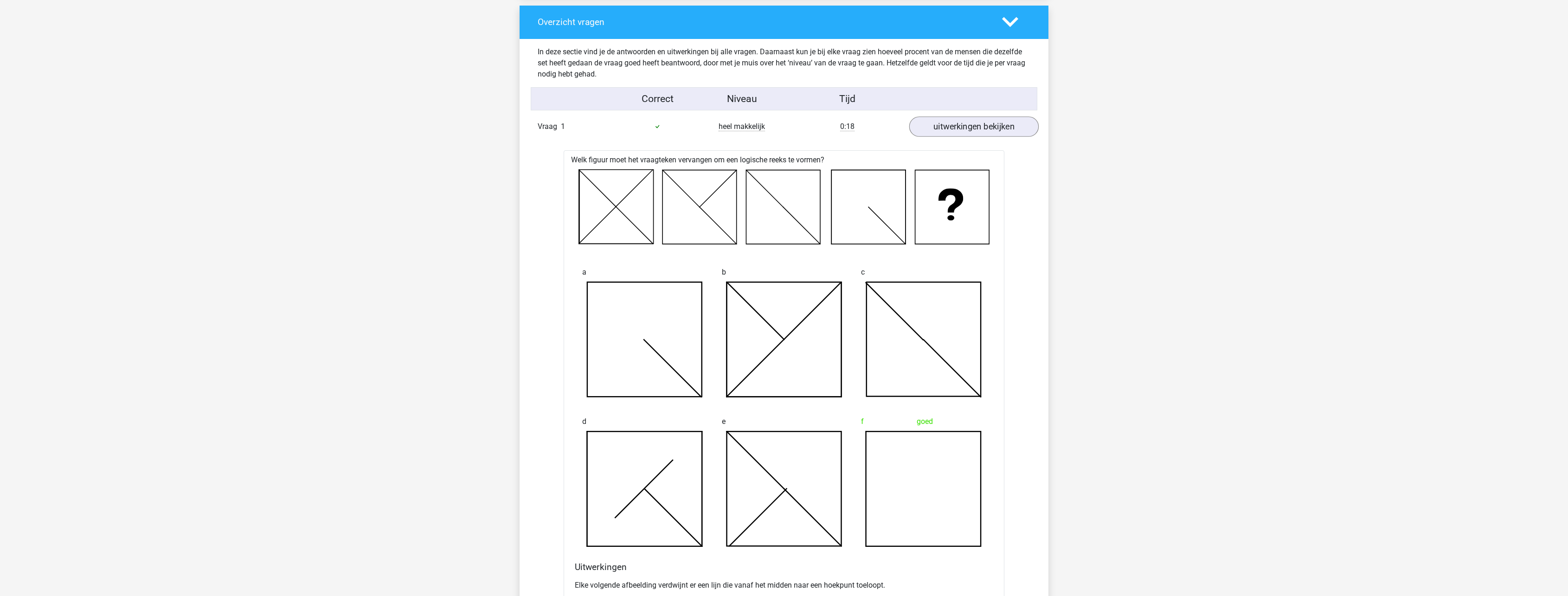
drag, startPoint x: 1025, startPoint y: 110, endPoint x: 1012, endPoint y: 118, distance: 15.3
click at [1025, 110] on div "Correct Niveau Tijd" at bounding box center [784, 99] width 507 height 23
click at [1003, 122] on link "uitwerkingen bekijken" at bounding box center [974, 126] width 130 height 20
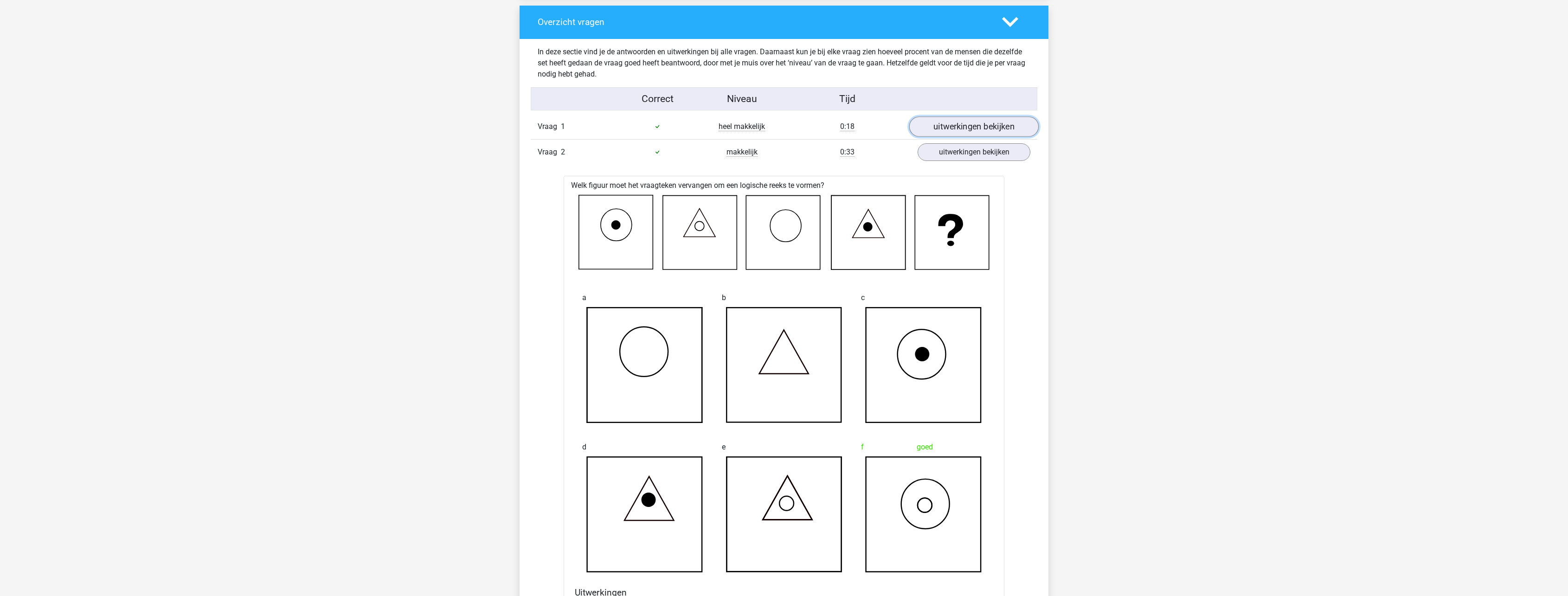
click at [986, 125] on link "uitwerkingen bekijken" at bounding box center [974, 126] width 130 height 20
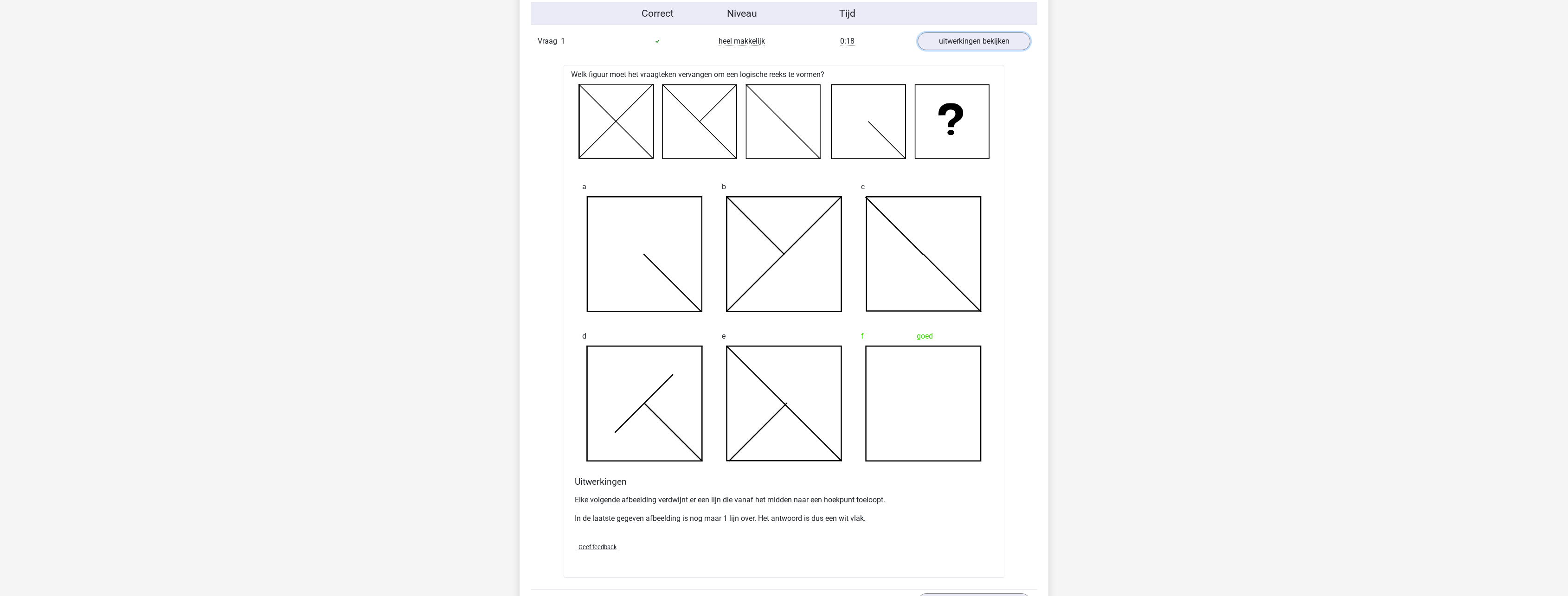
scroll to position [789, 0]
